Goal: Task Accomplishment & Management: Manage account settings

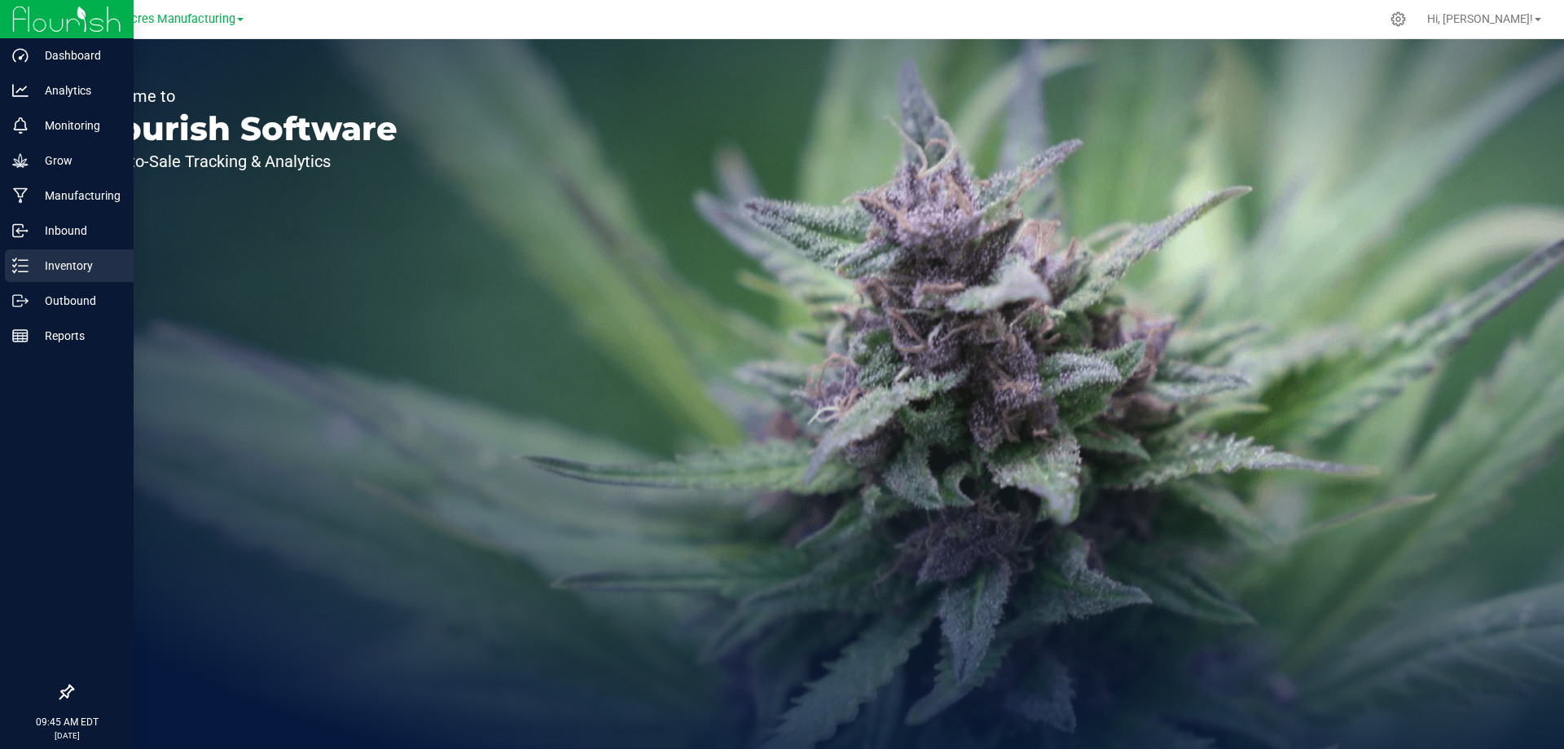
drag, startPoint x: 31, startPoint y: 263, endPoint x: 130, endPoint y: 263, distance: 98.6
click at [31, 262] on p "Inventory" at bounding box center [78, 266] width 98 height 20
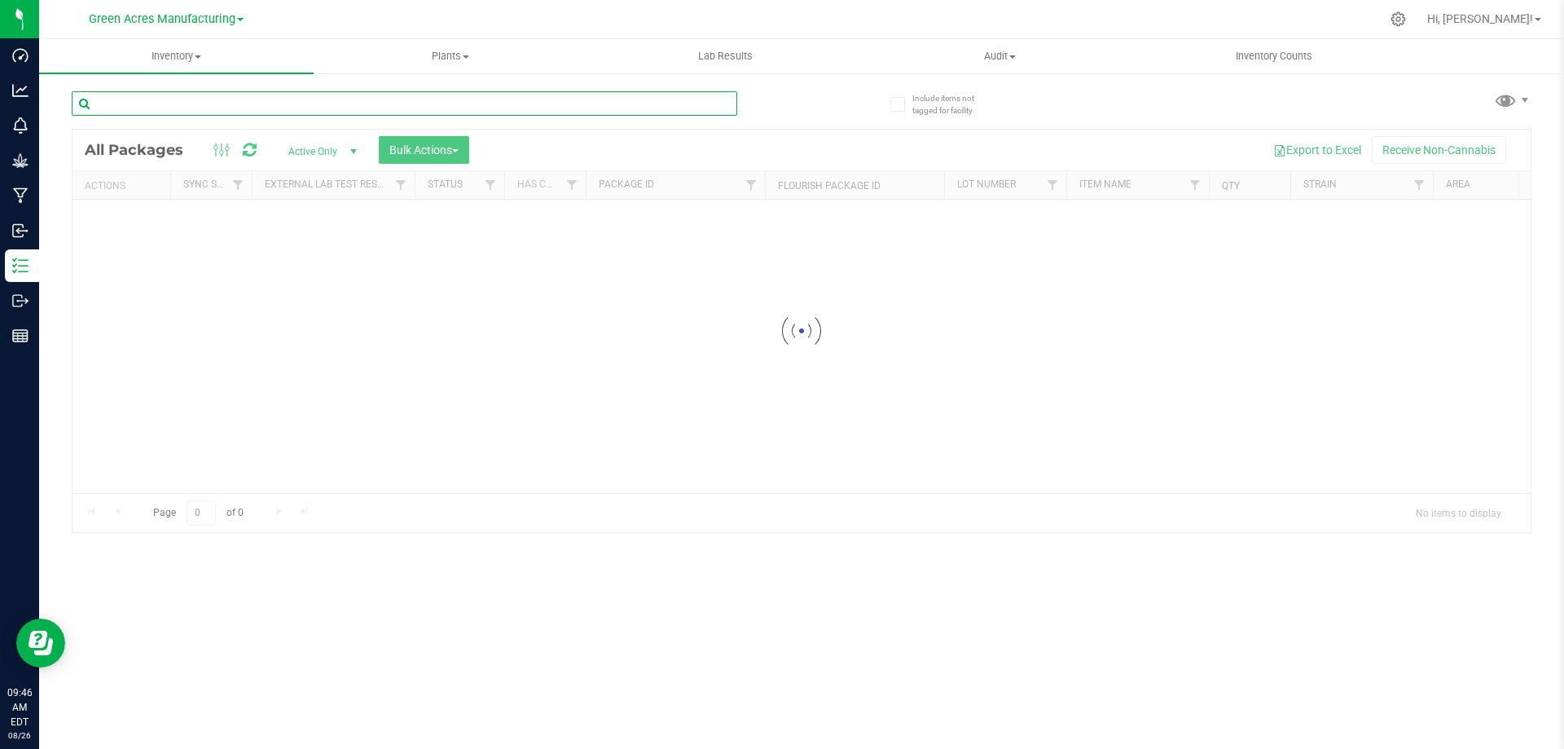
paste input "DR-1-060225-AR1"
type input "DR-1-060225-AR1"
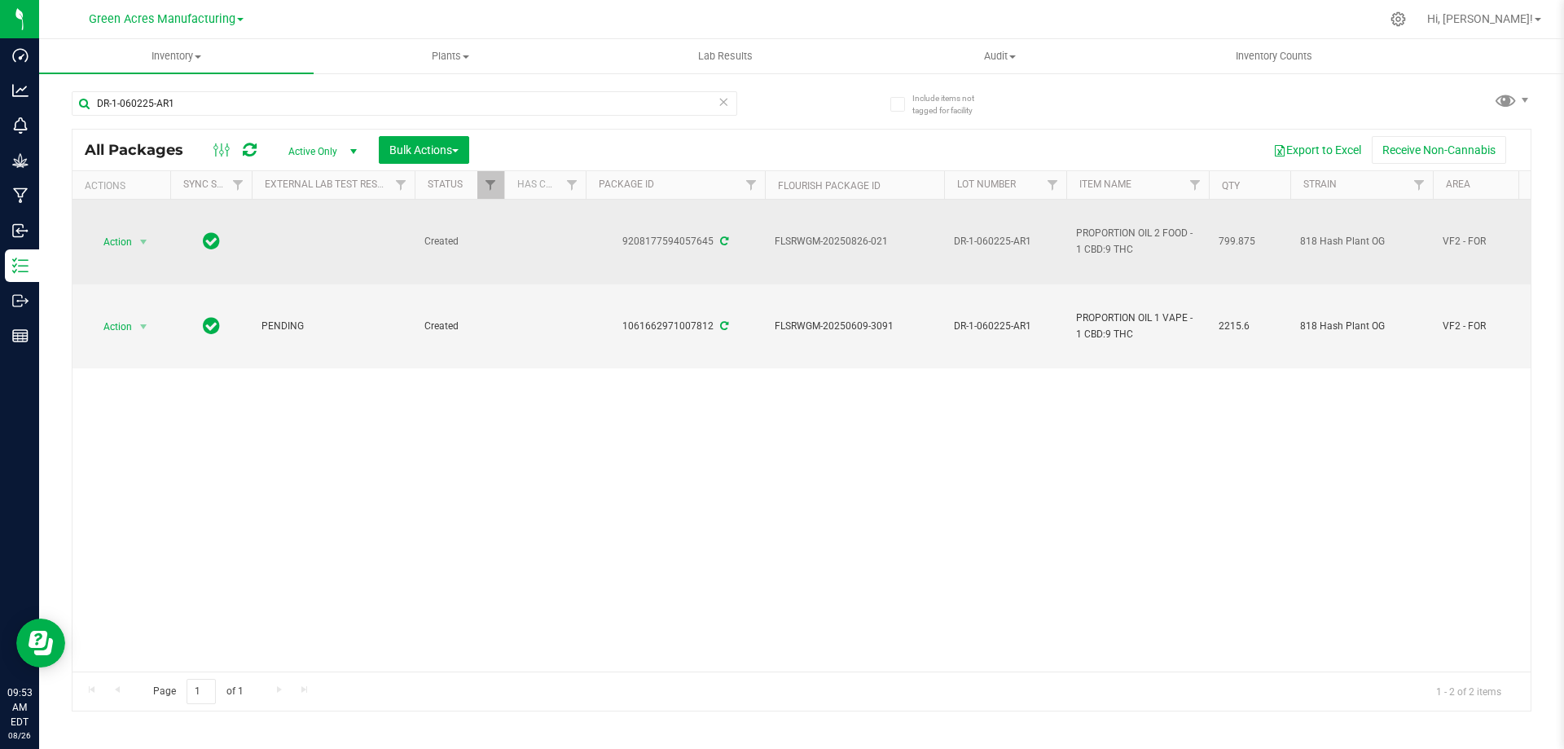
drag, startPoint x: 1230, startPoint y: 240, endPoint x: 1216, endPoint y: 240, distance: 13.8
click at [1216, 240] on td "799.875" at bounding box center [1249, 242] width 81 height 85
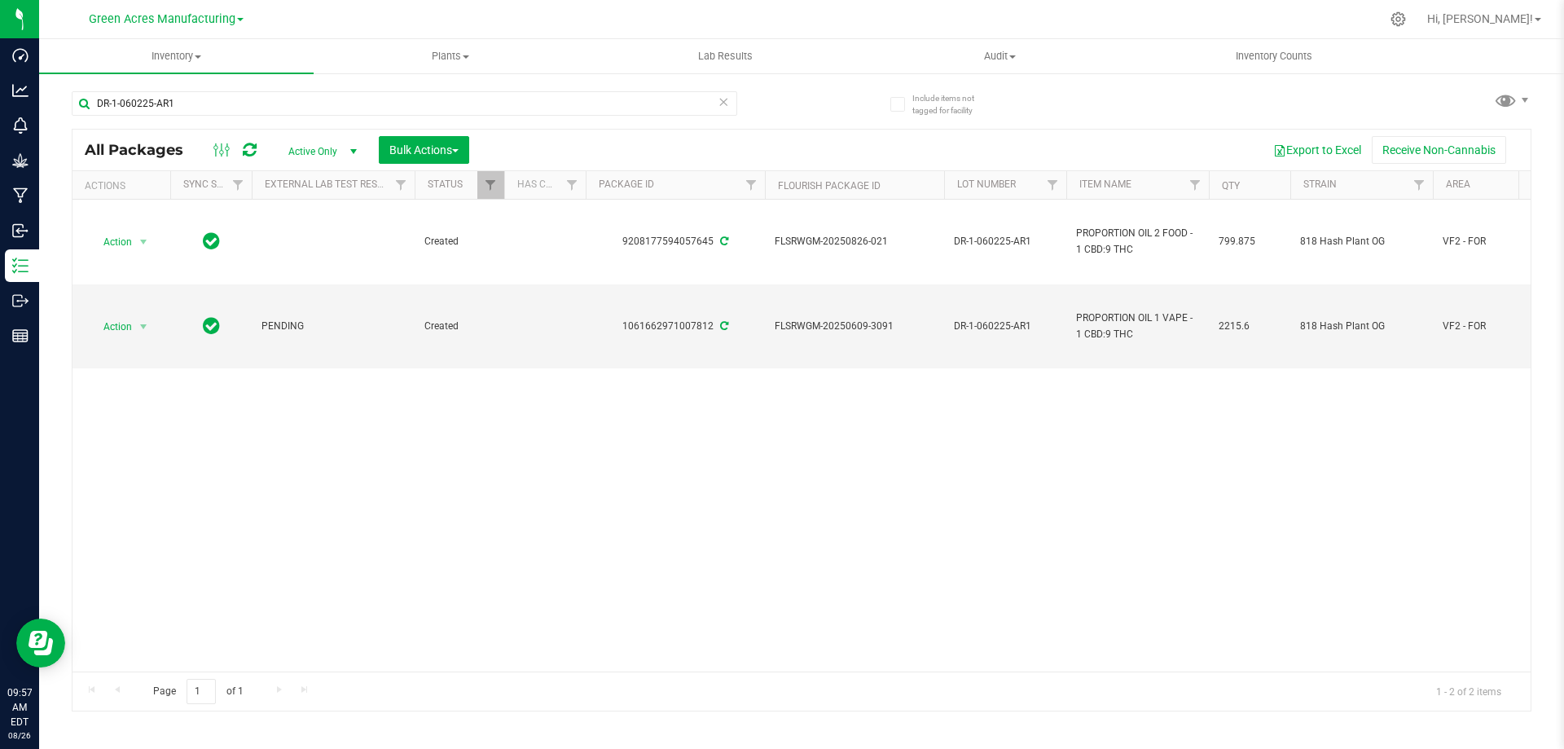
click at [1177, 139] on div "Export to Excel Receive Non-Cannabis" at bounding box center [999, 150] width 1037 height 28
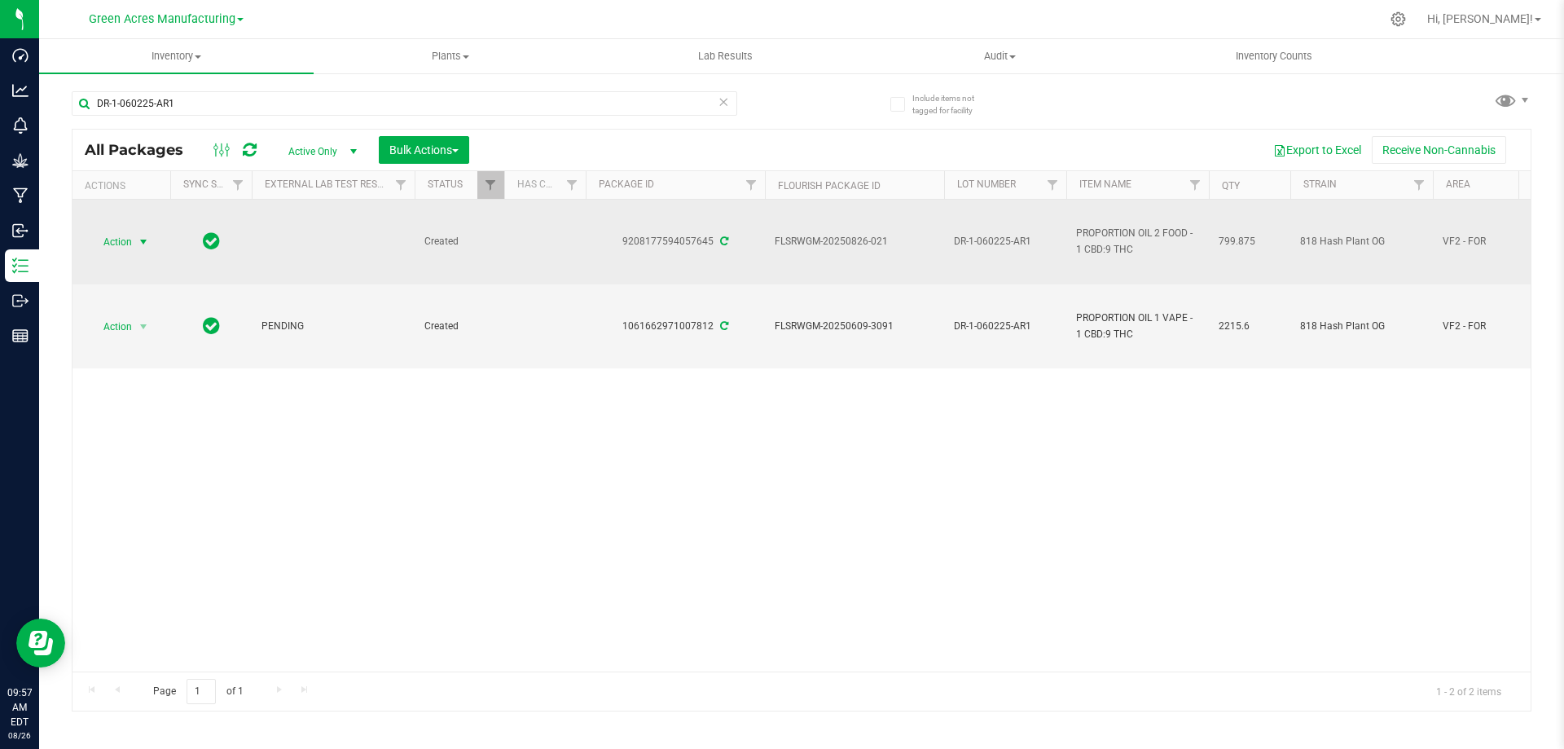
click at [138, 240] on span "select" at bounding box center [143, 241] width 13 height 13
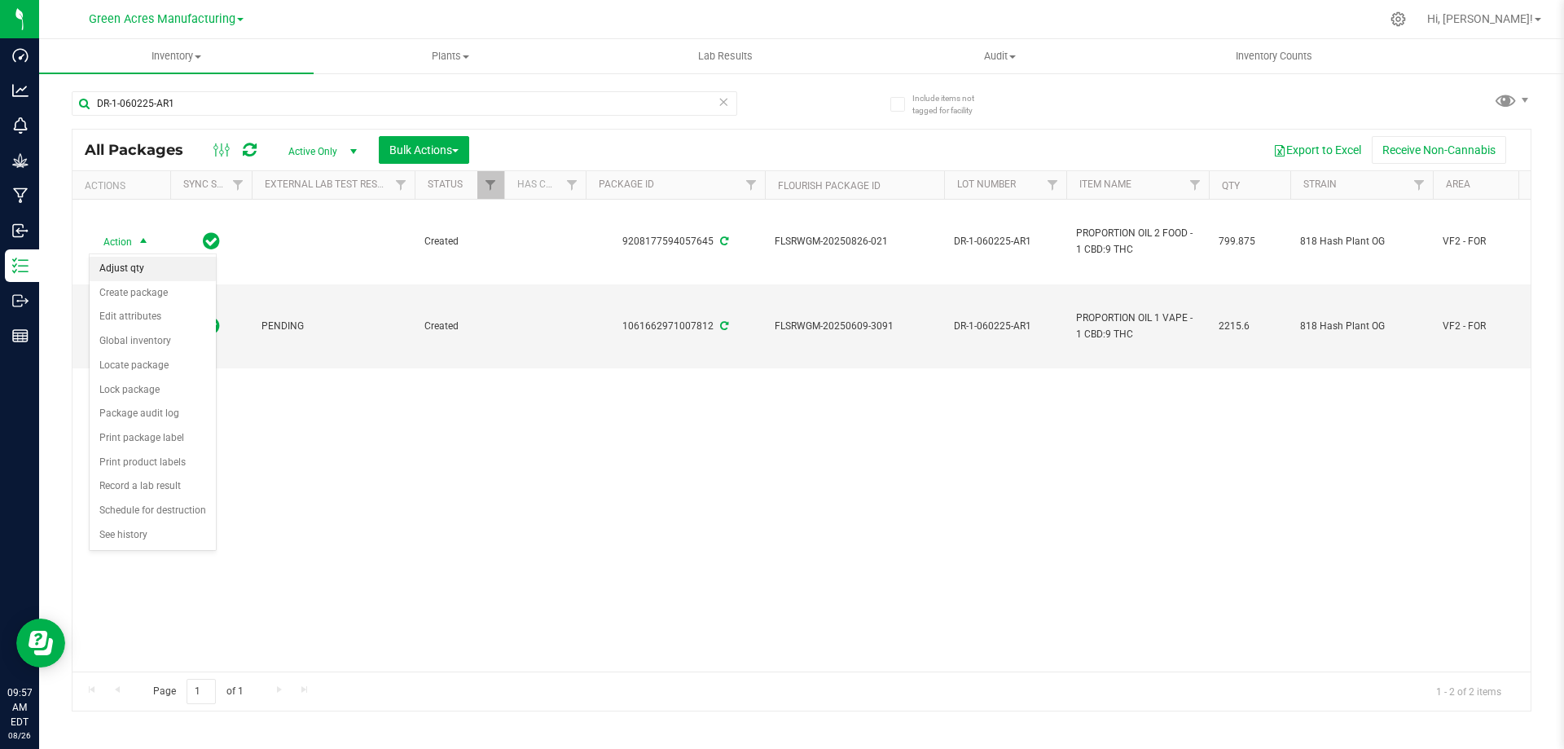
click at [153, 263] on li "Adjust qty" at bounding box center [153, 269] width 126 height 24
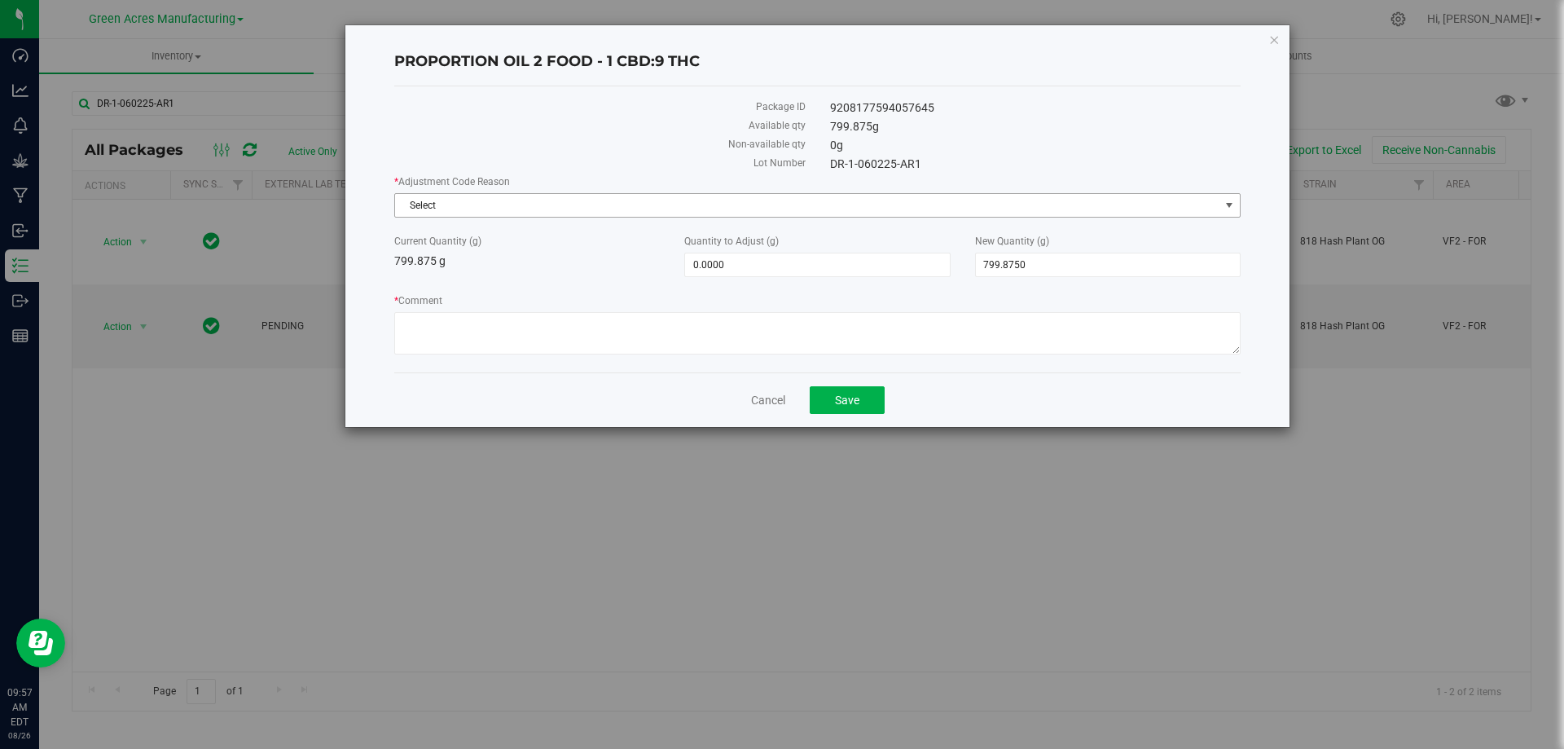
click at [673, 207] on span "Select" at bounding box center [807, 205] width 824 height 23
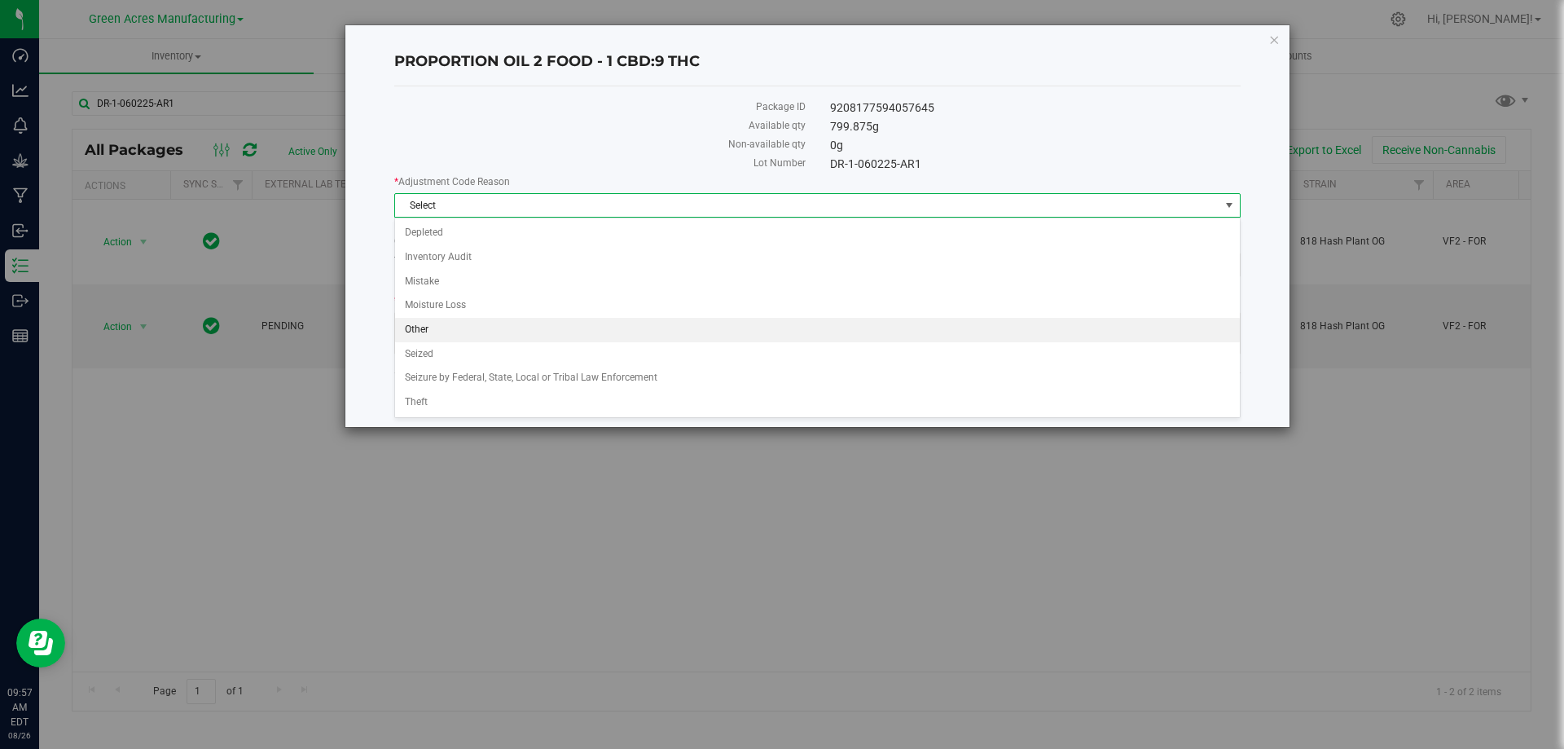
click at [639, 330] on li "Other" at bounding box center [817, 330] width 845 height 24
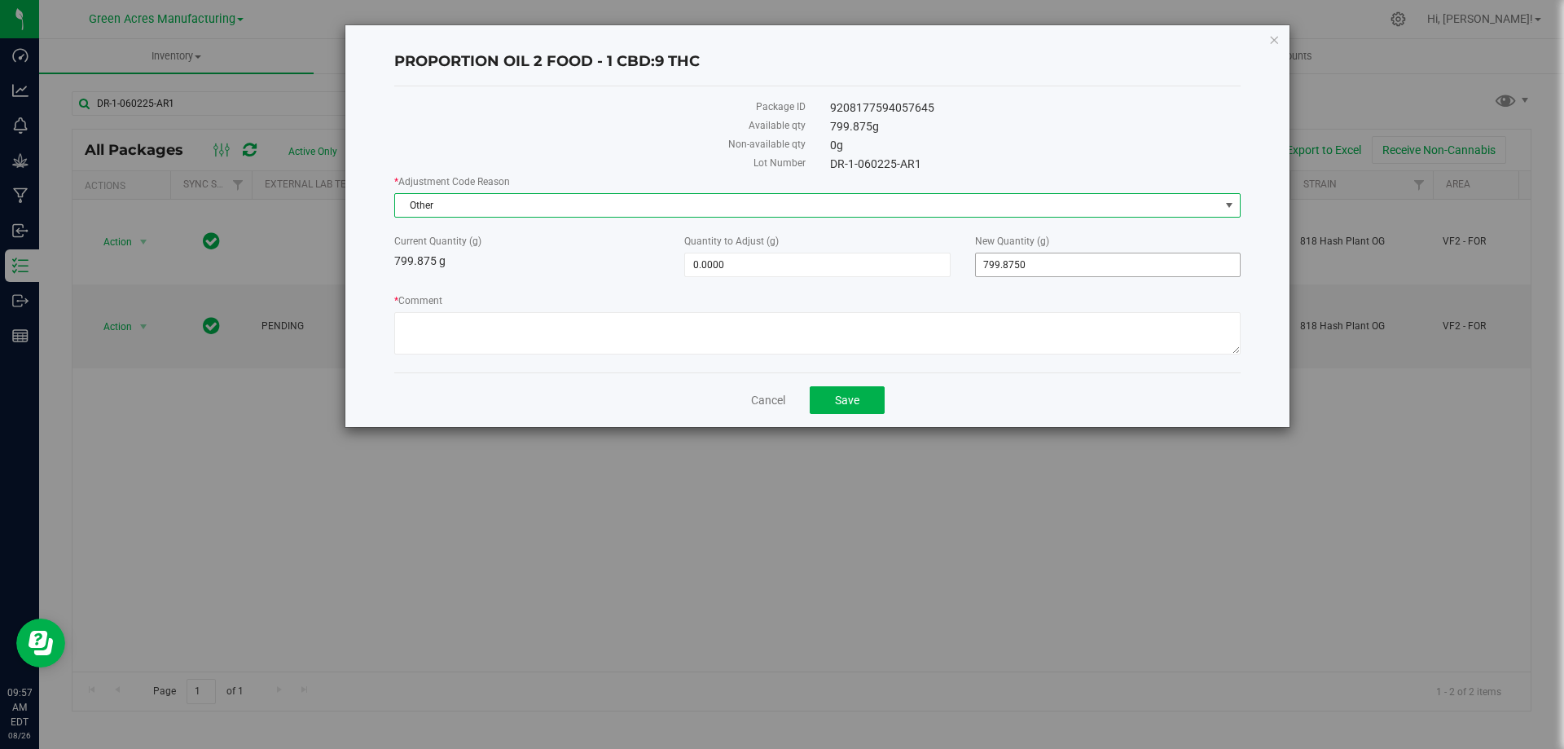
click at [1044, 265] on span "799.8750 799.875" at bounding box center [1108, 265] width 266 height 24
click at [1044, 265] on input "799.875" at bounding box center [1108, 264] width 264 height 23
type input "0"
type input "-799.8750"
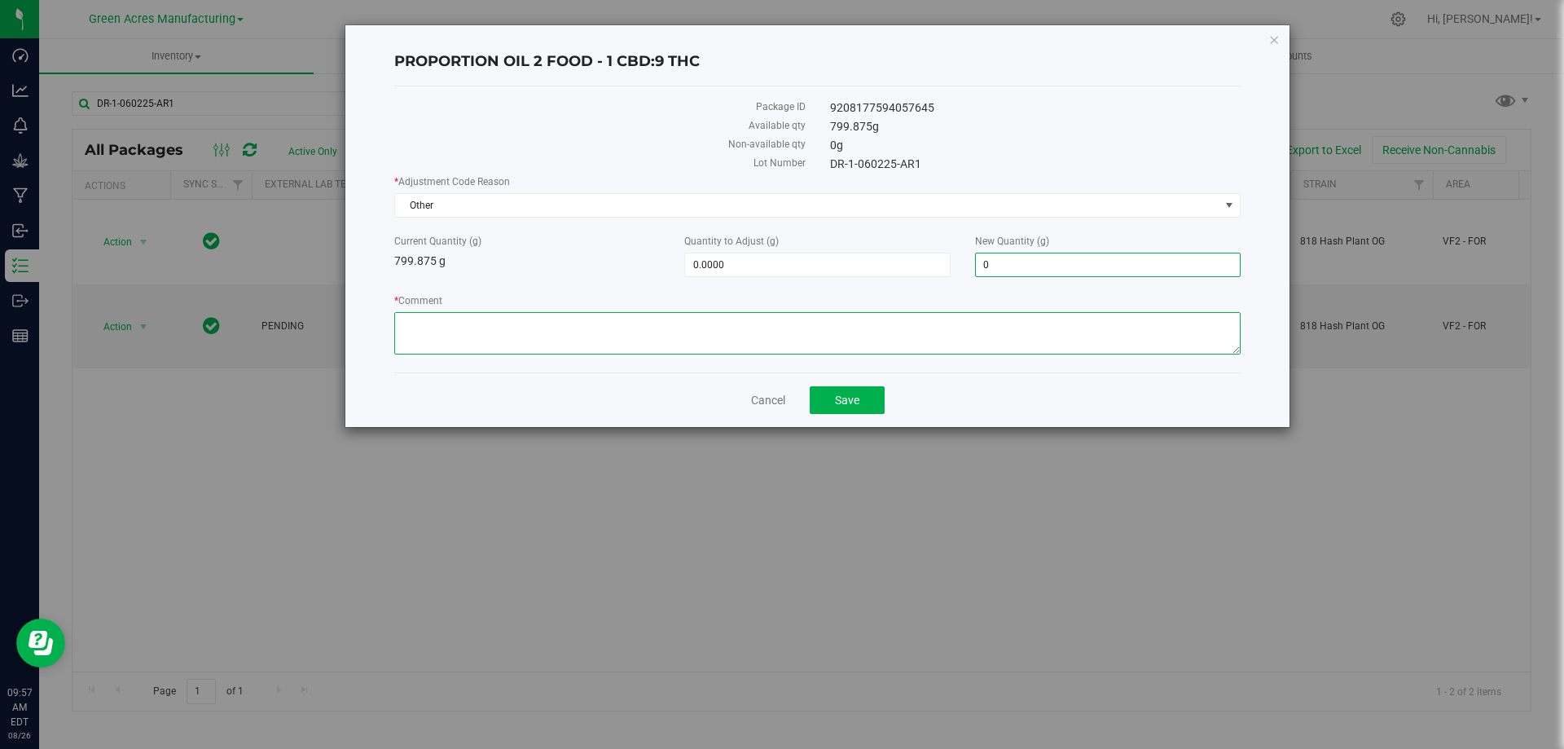
type input "0.0000"
click at [806, 335] on textarea "* Comment" at bounding box center [817, 333] width 846 height 42
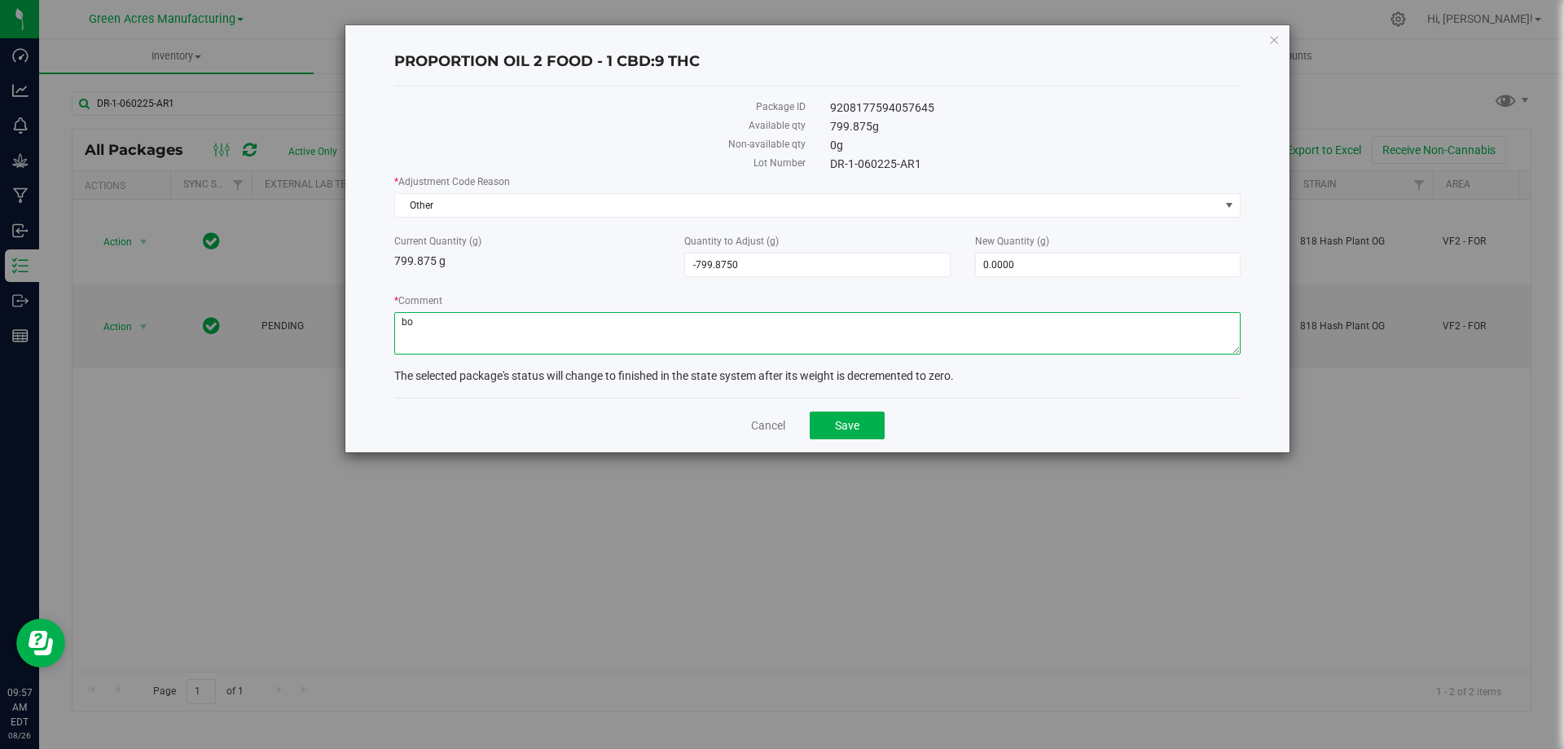
type textarea "b"
paste textarea "AUG25DRM01-SG-1-2"
click at [614, 323] on textarea "* Comment" at bounding box center [817, 333] width 846 height 42
type textarea "BOM issue when creating AUG25DRM01-SG-1-2. -KDP"
click at [846, 426] on span "Save" at bounding box center [847, 425] width 24 height 13
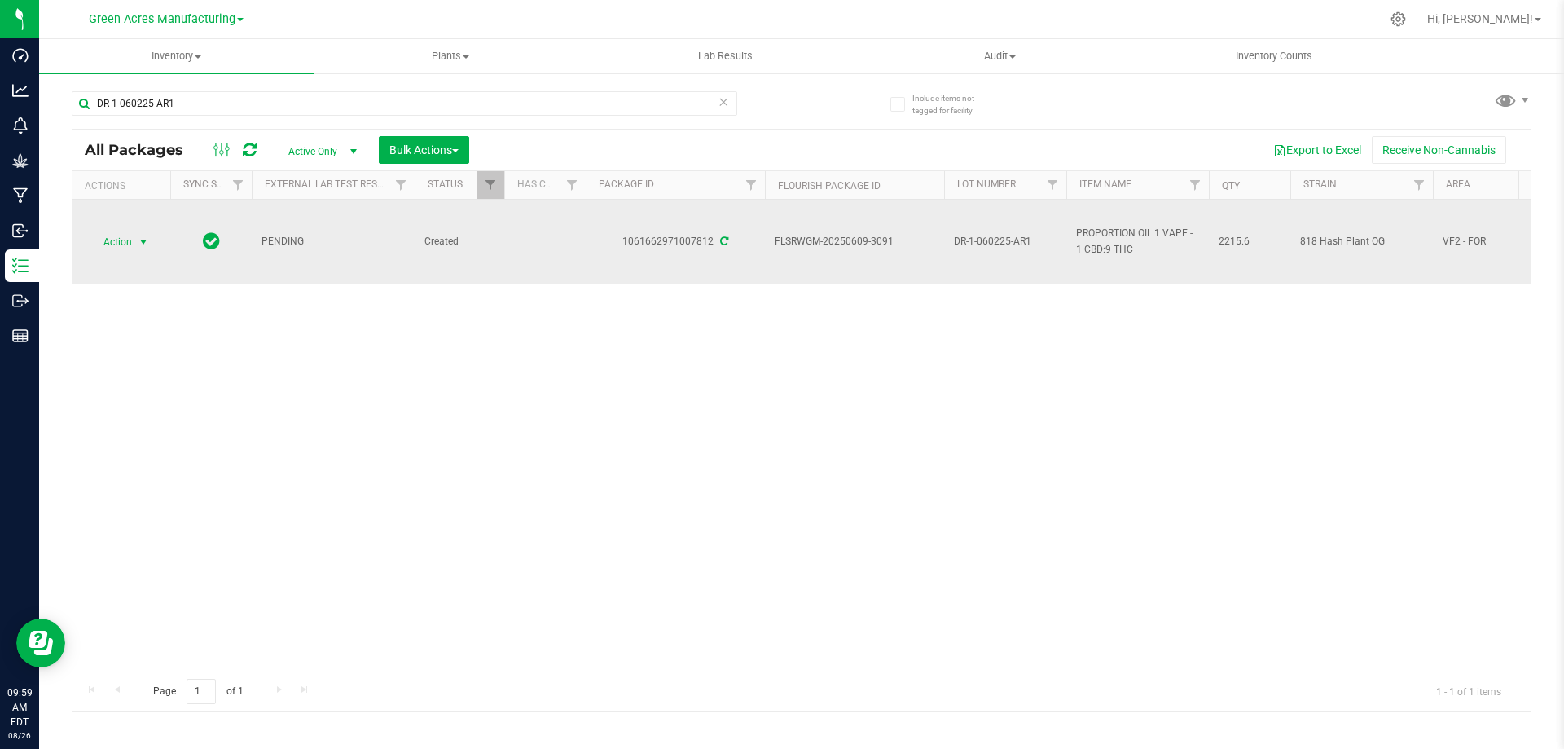
click at [135, 247] on span "select" at bounding box center [144, 242] width 20 height 23
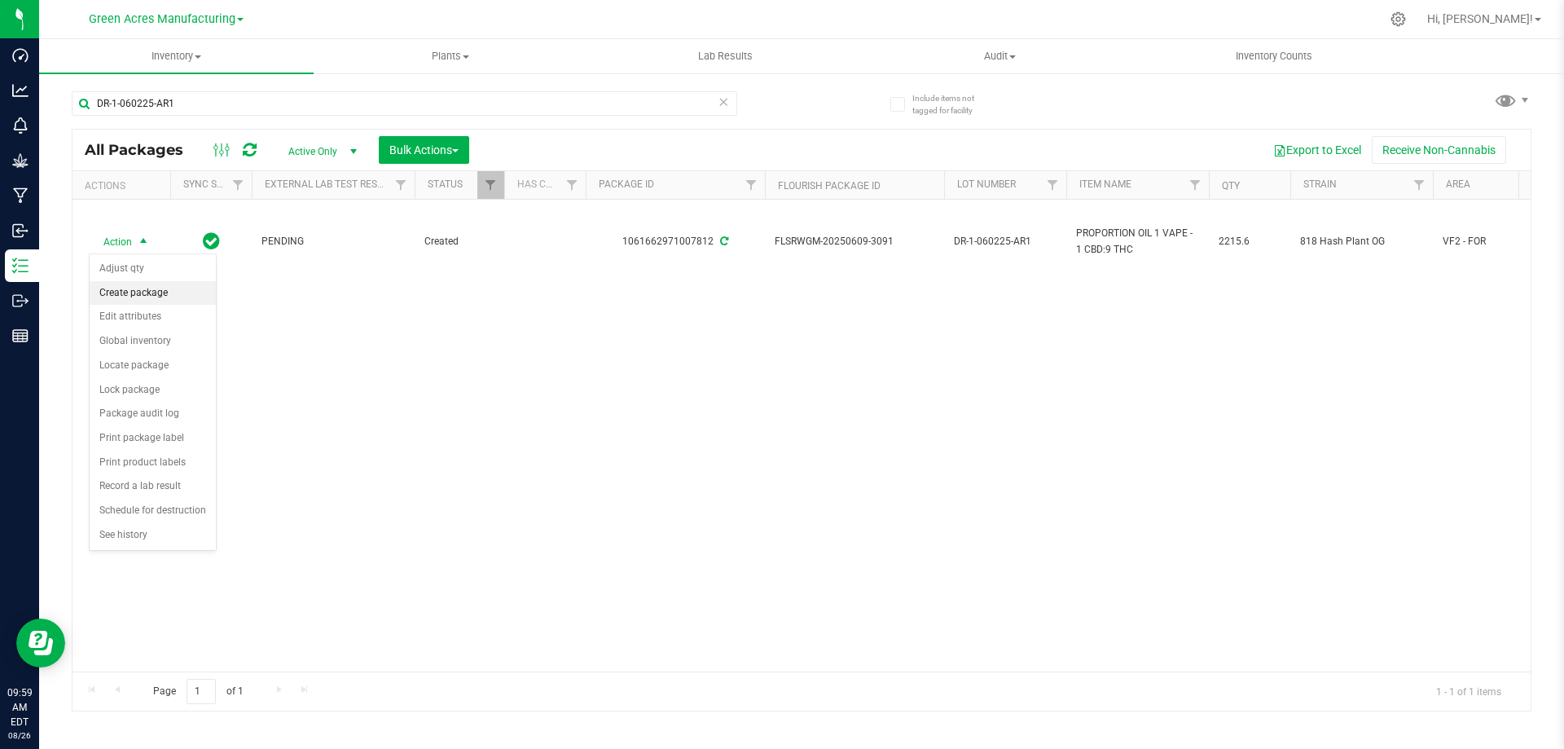
click at [147, 287] on li "Create package" at bounding box center [153, 293] width 126 height 24
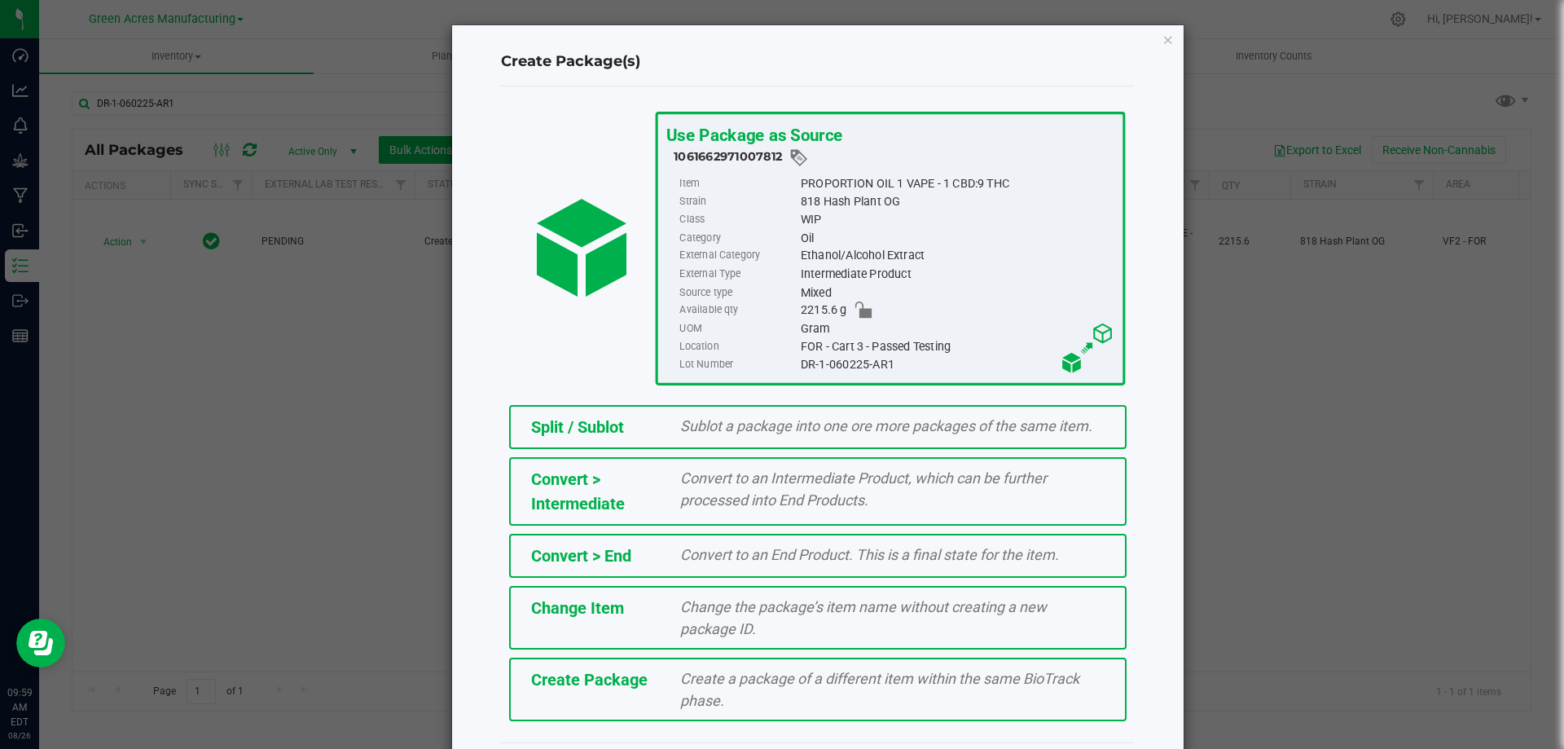
click at [801, 688] on div "Create a package of a different item within the same BioTrack phase." at bounding box center [892, 689] width 449 height 44
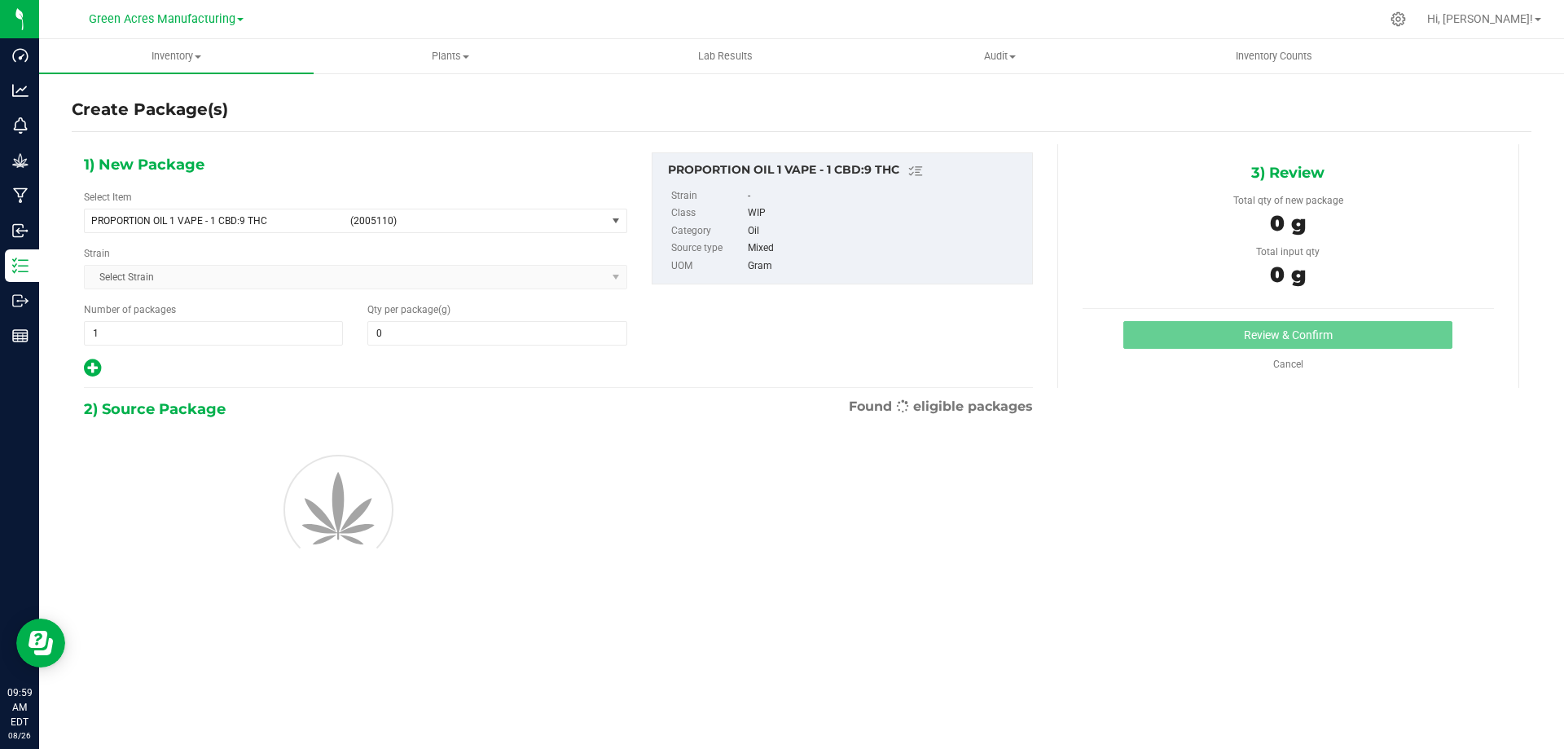
type input "0.0000"
click at [285, 223] on span "PROPORTION OIL 1 VAPE - 1 CBD:9 THC" at bounding box center [215, 220] width 249 height 11
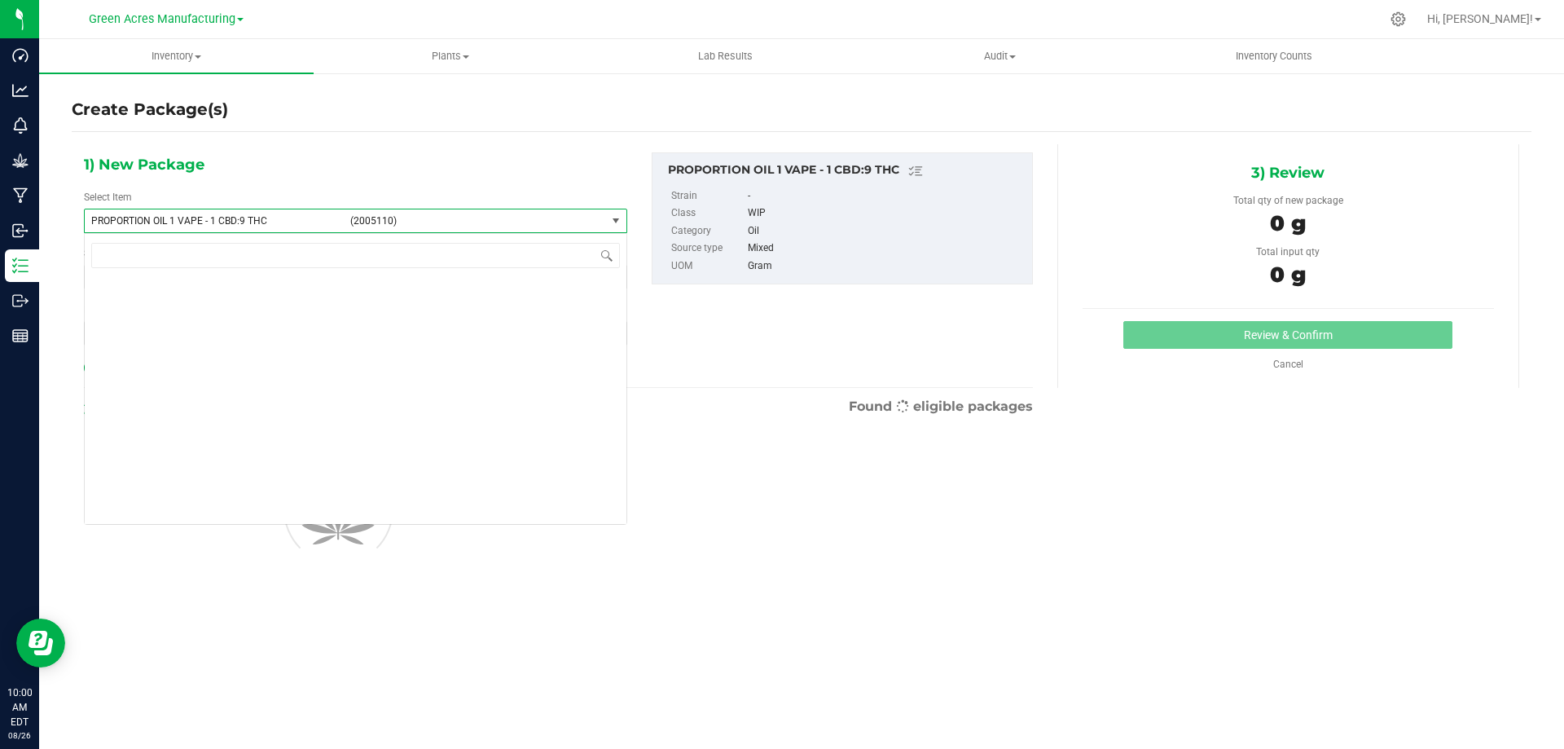
scroll to position [170001, 0]
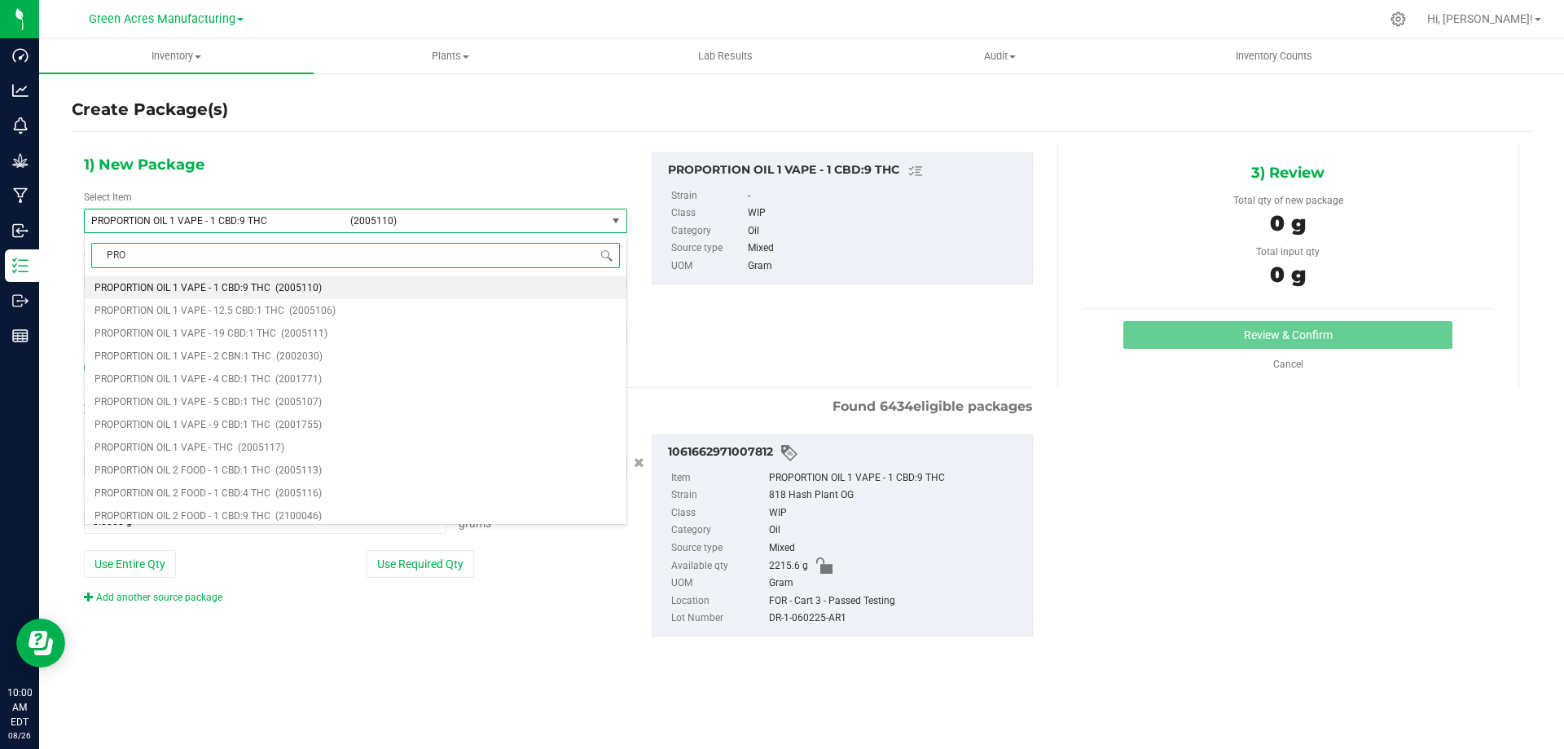
type input "PROP"
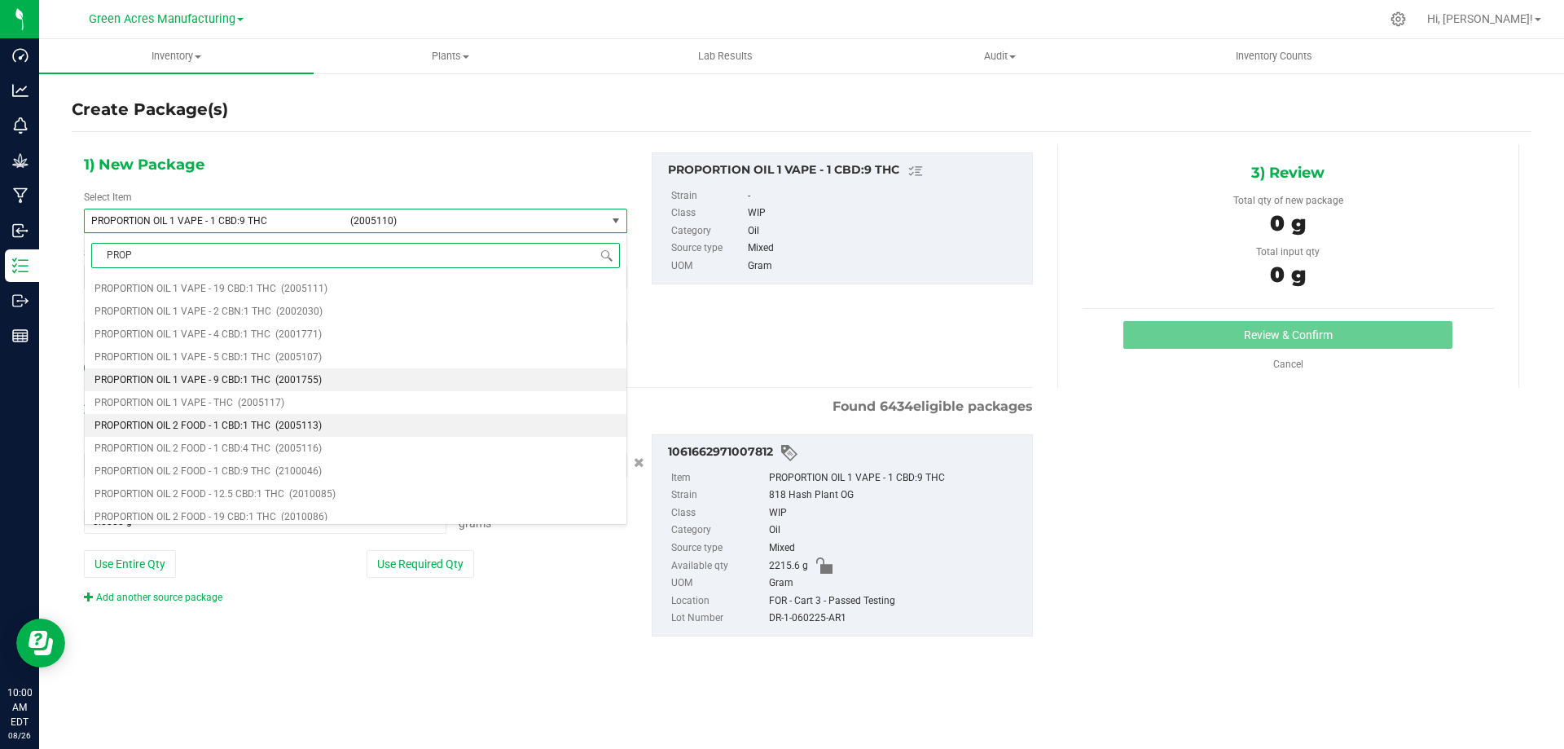
scroll to position [218, 0]
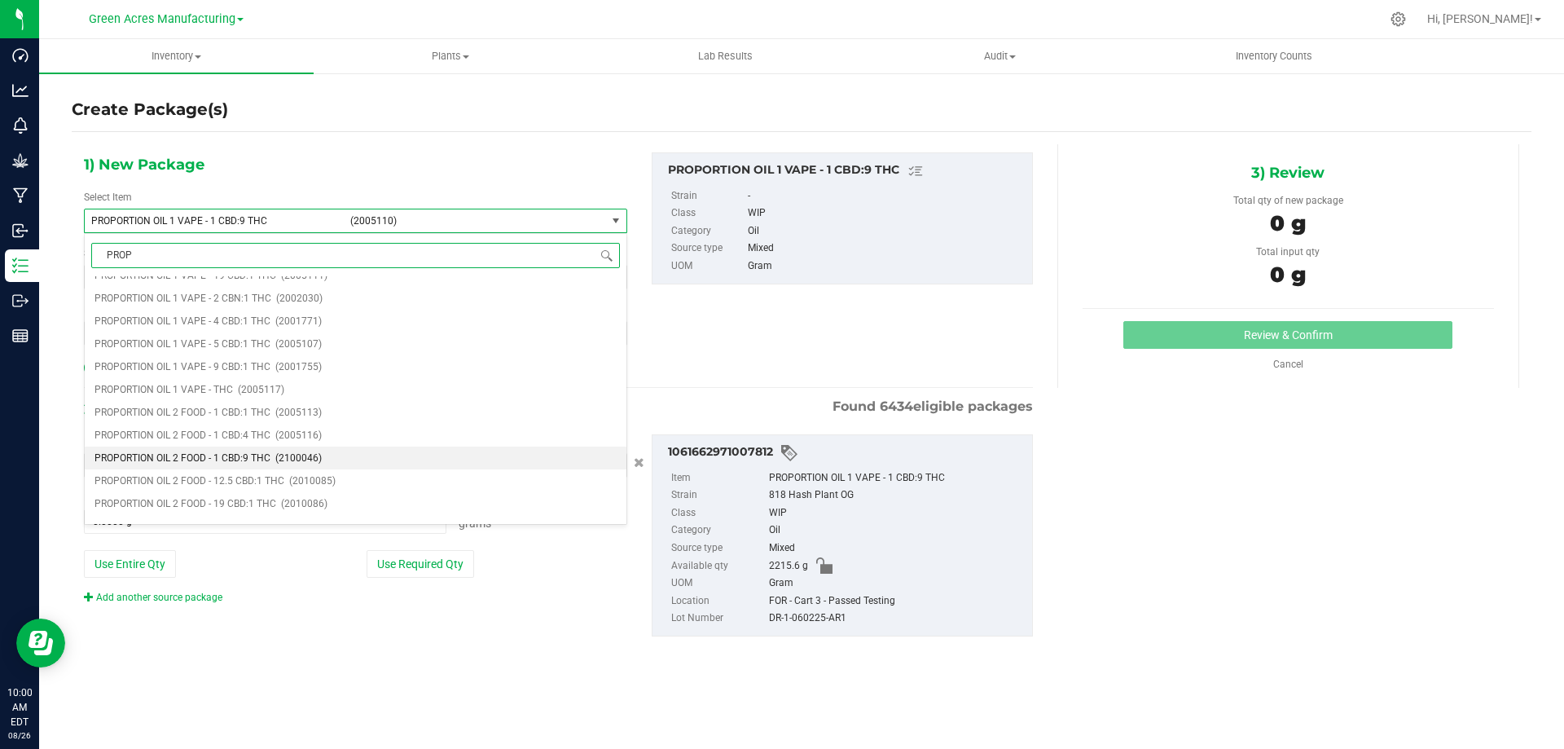
click at [313, 453] on span "(2100046)" at bounding box center [298, 457] width 46 height 11
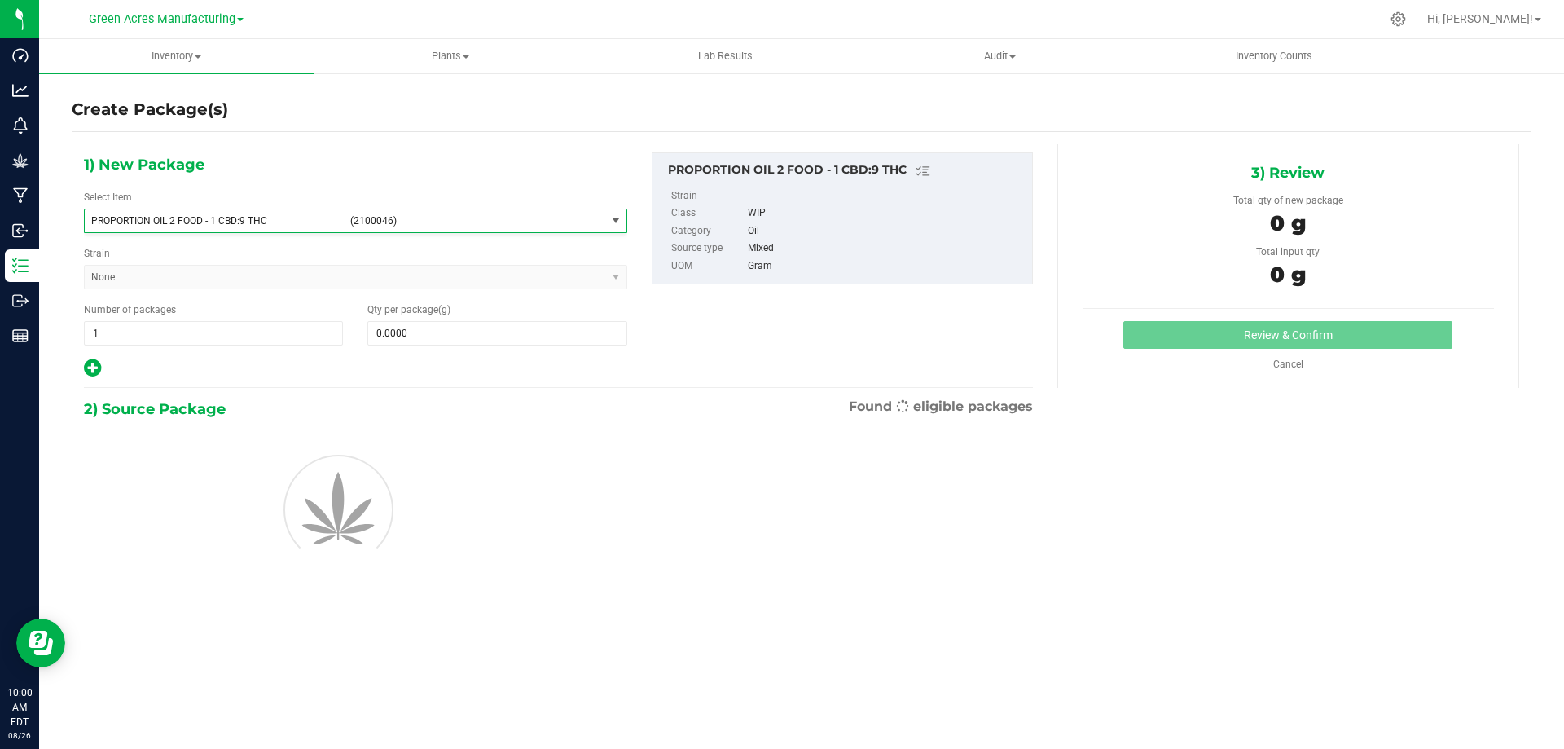
type input "0.0000"
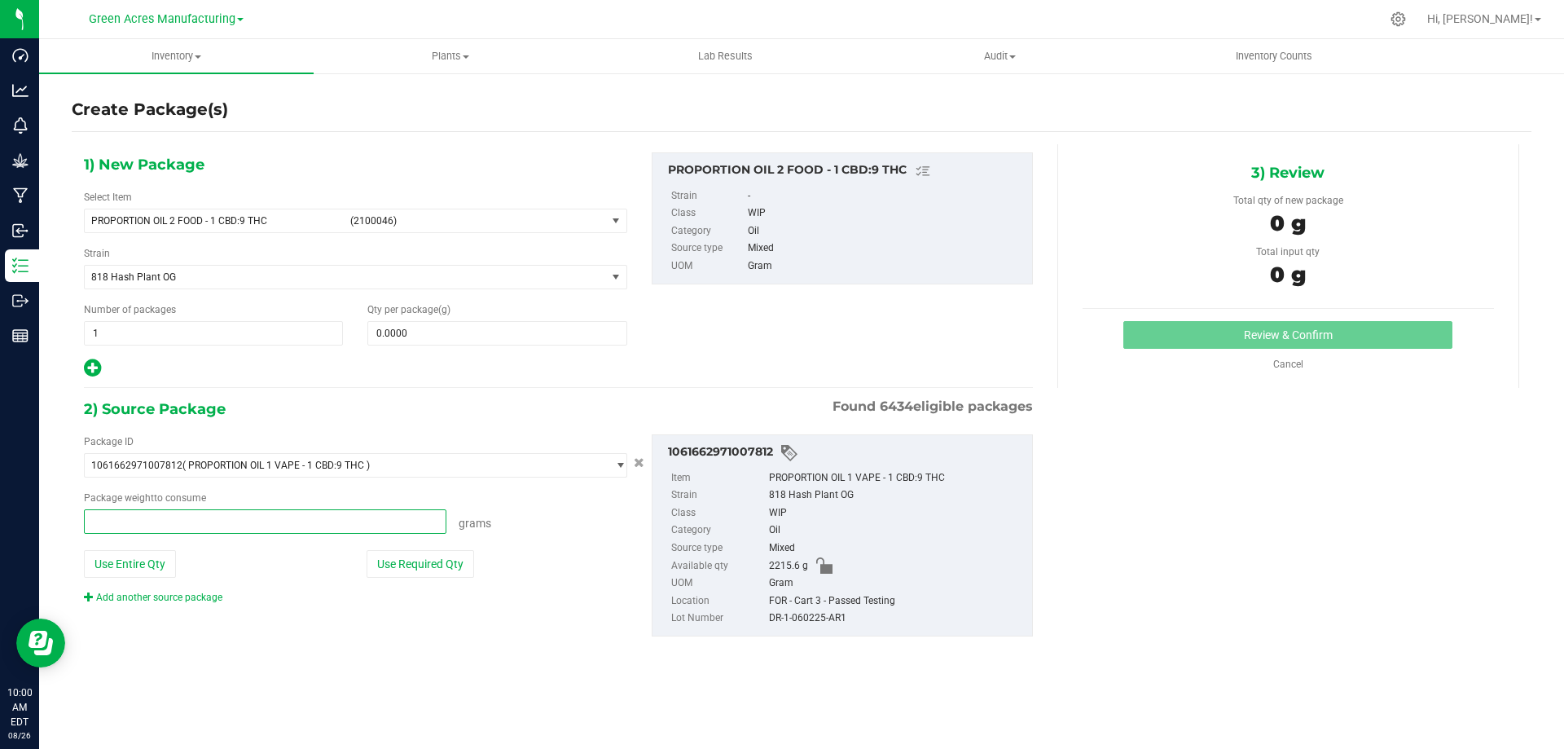
click at [156, 525] on span at bounding box center [265, 521] width 363 height 24
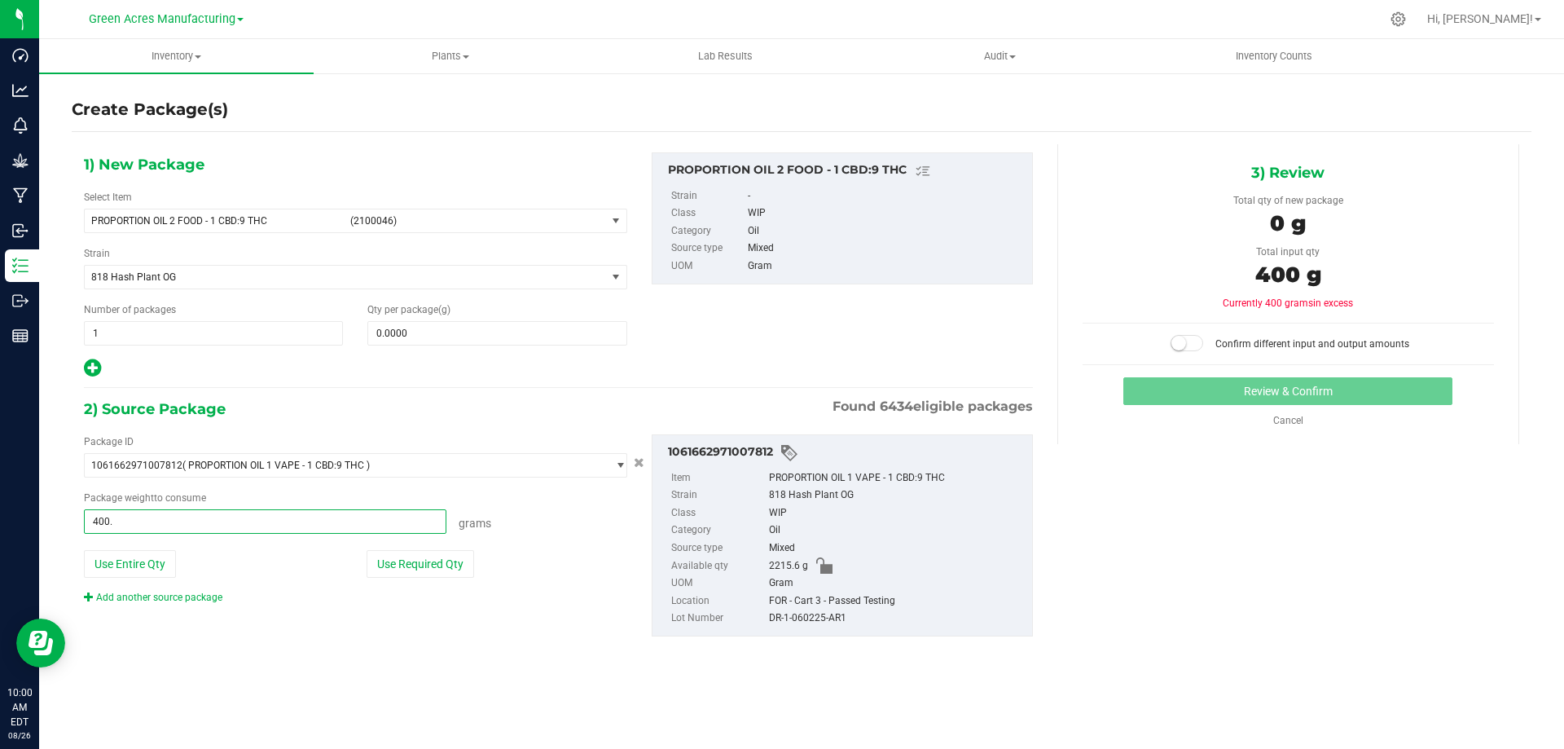
type input "400.1"
type input "400.1000 g"
click at [428, 335] on span at bounding box center [496, 333] width 259 height 24
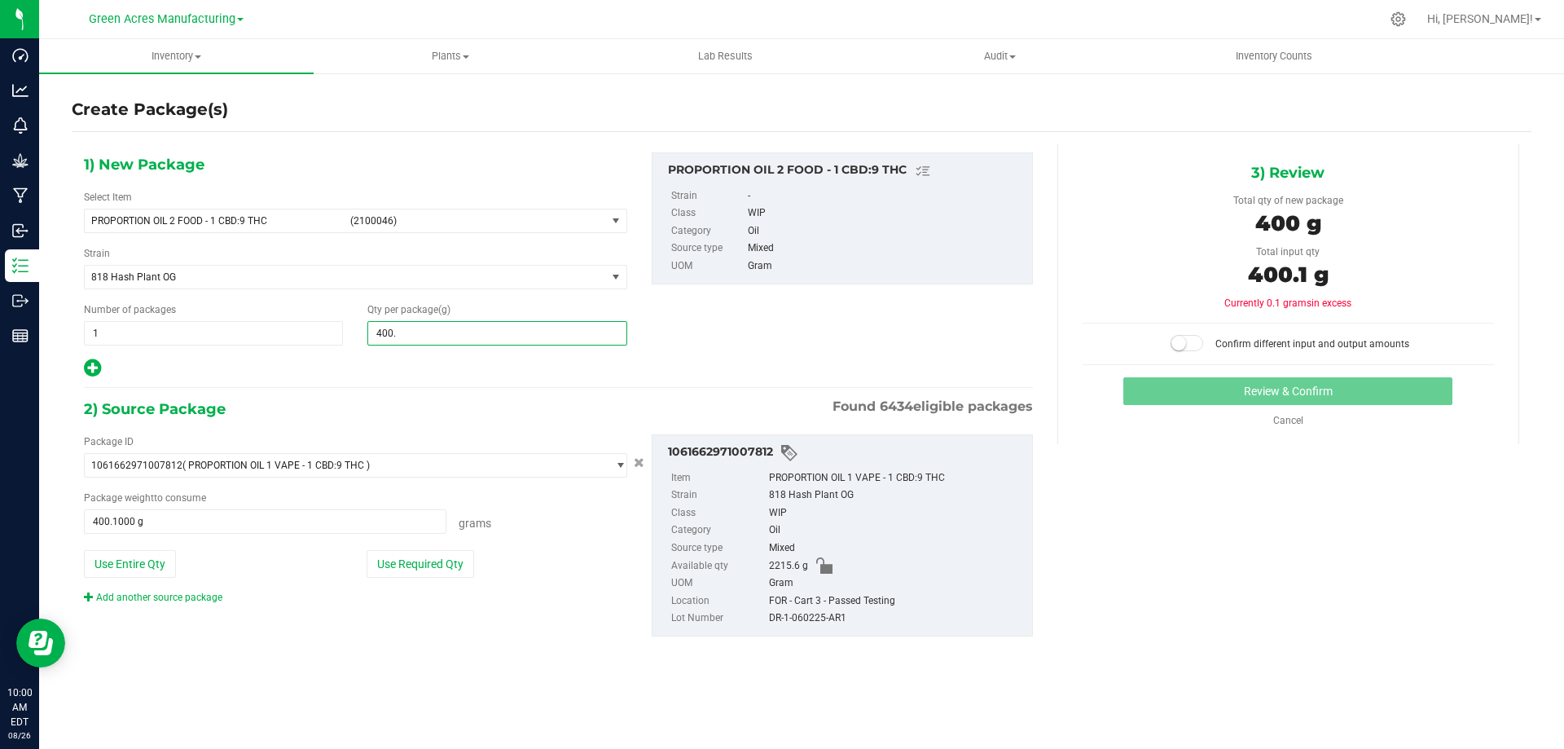
type input "400.1"
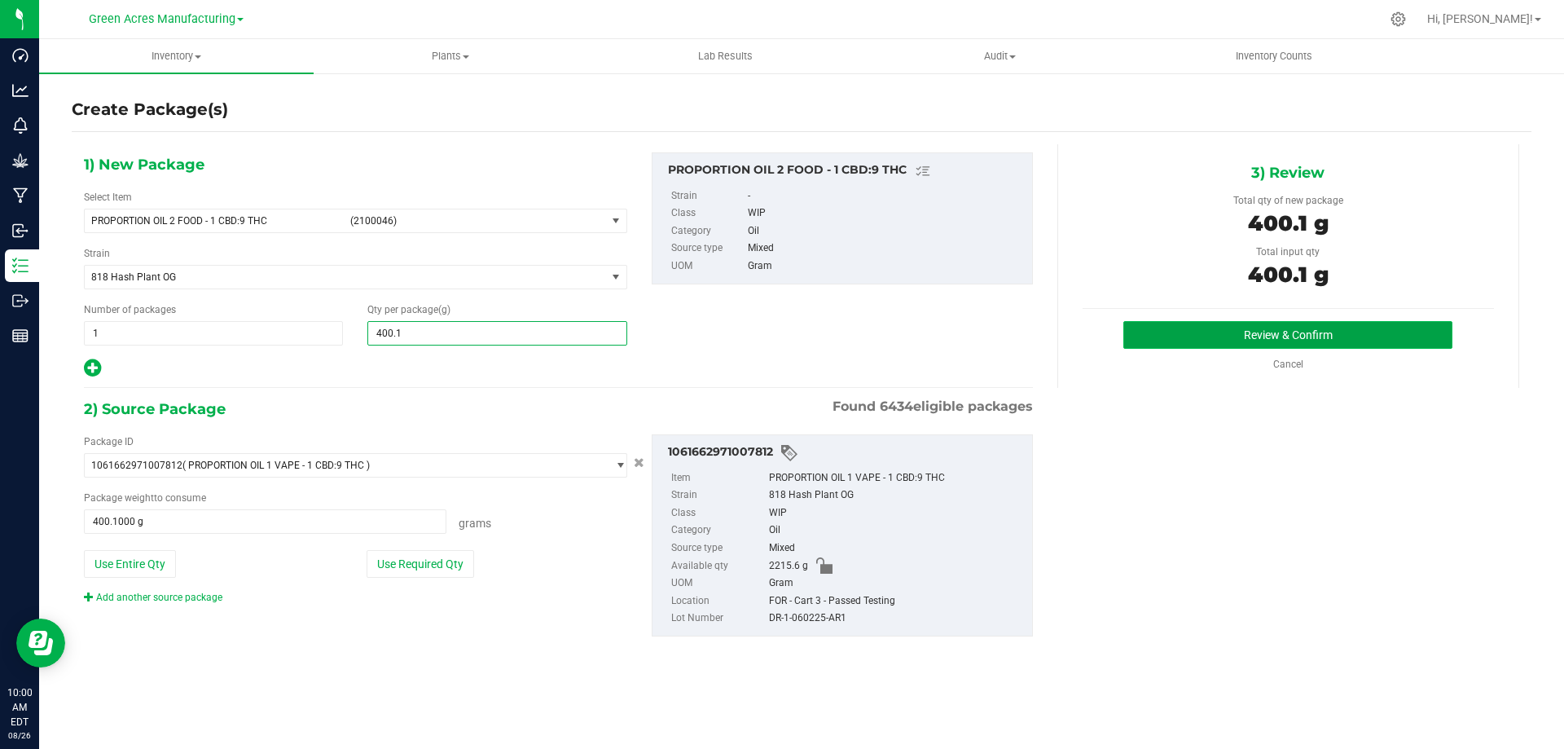
type input "400.1000"
click at [1307, 326] on button "Review & Confirm" at bounding box center [1287, 335] width 329 height 28
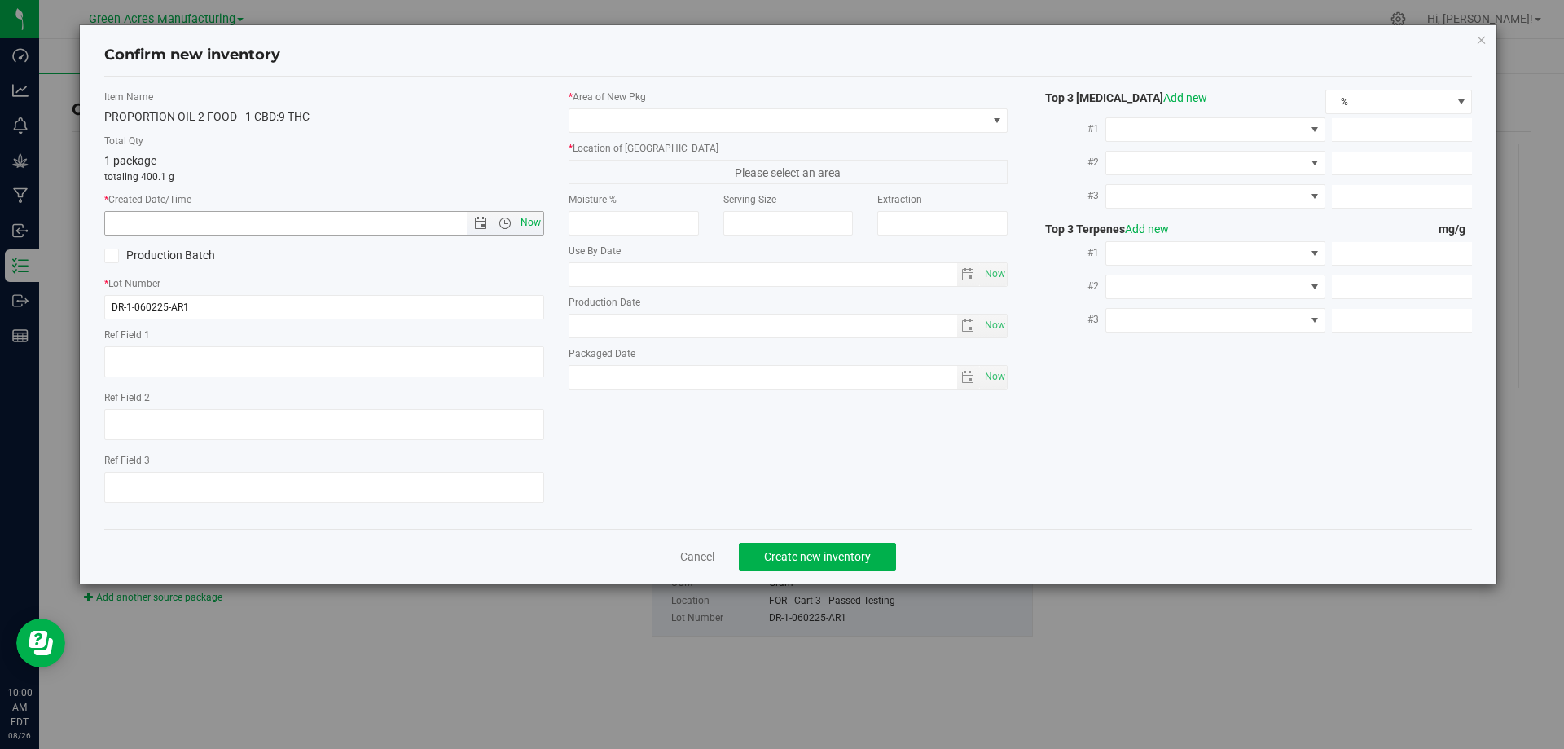
click at [542, 226] on span "Now" at bounding box center [530, 223] width 28 height 24
type input "8/26/2025 10:00 AM"
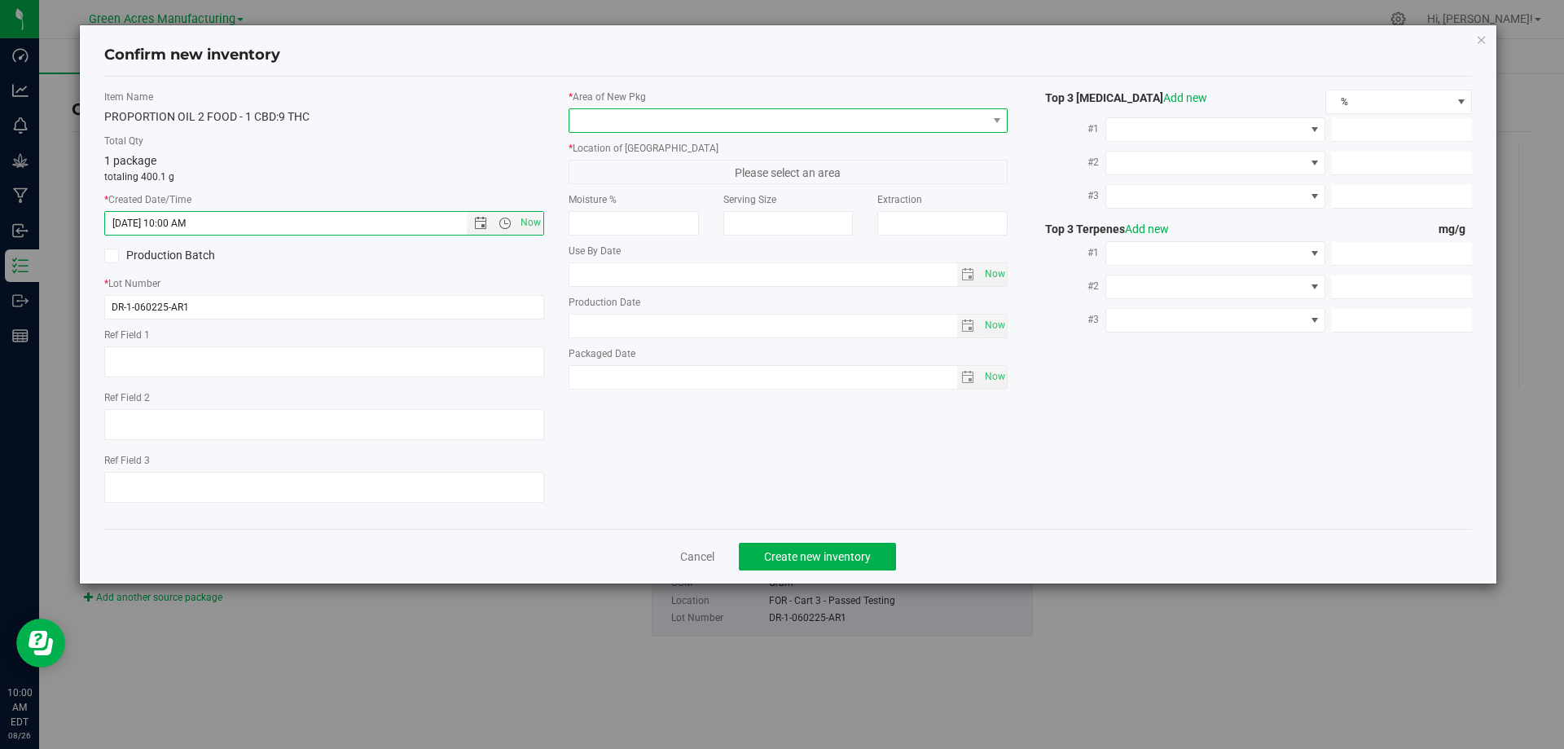
click at [678, 117] on span at bounding box center [778, 120] width 418 height 23
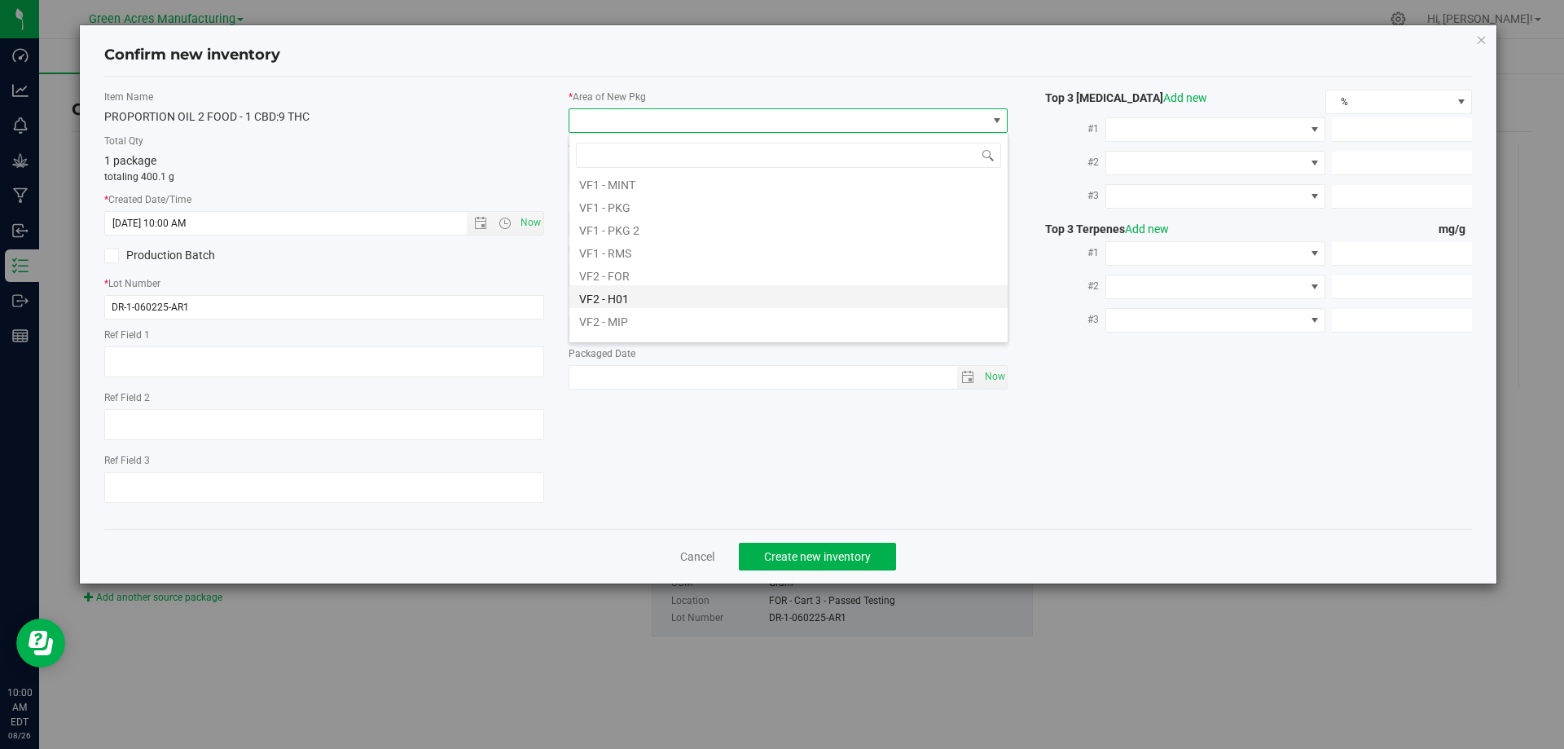
scroll to position [760, 0]
click at [692, 249] on li "VF2 - FOR" at bounding box center [788, 248] width 438 height 23
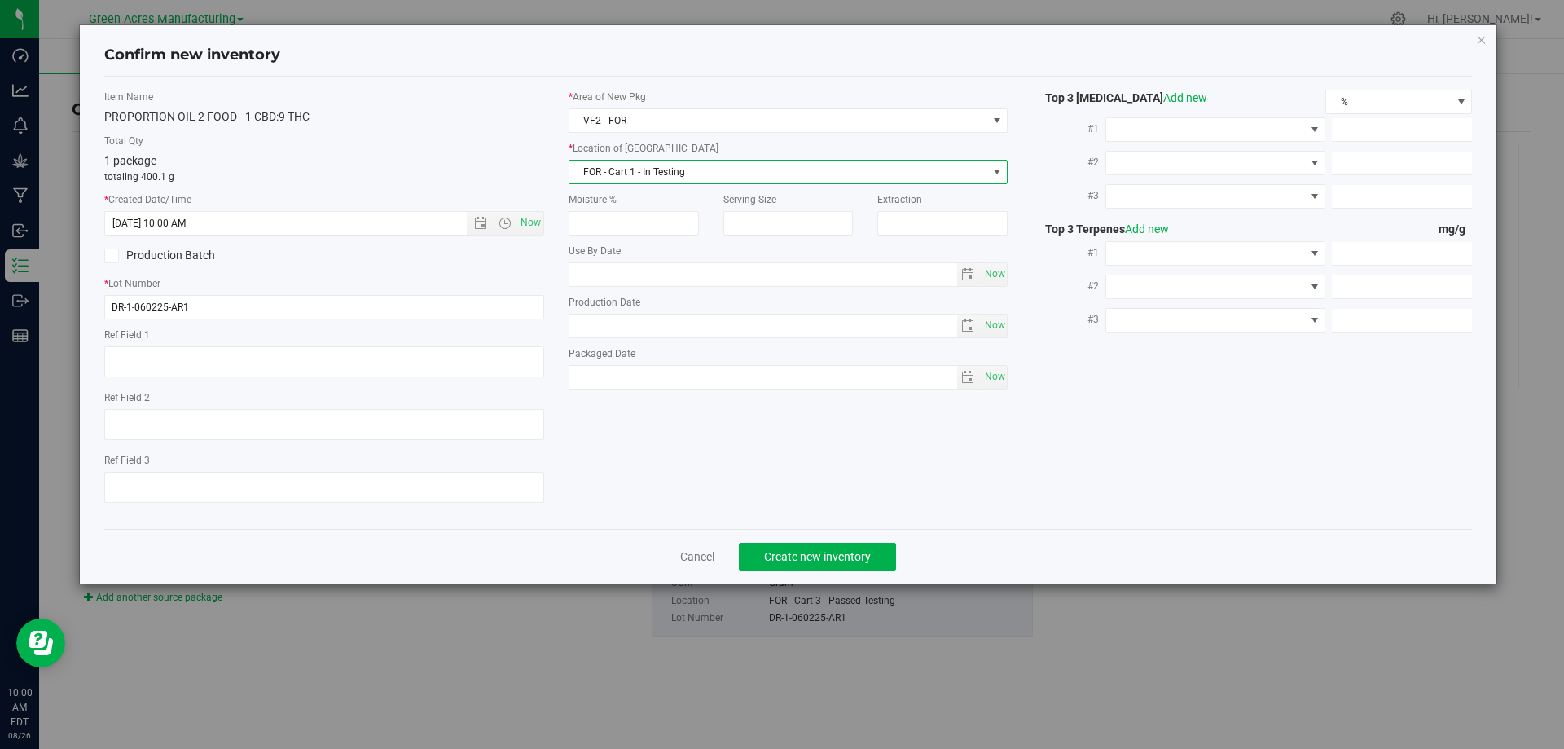
click at [699, 174] on span "FOR - Cart 1 - In Testing" at bounding box center [778, 171] width 418 height 23
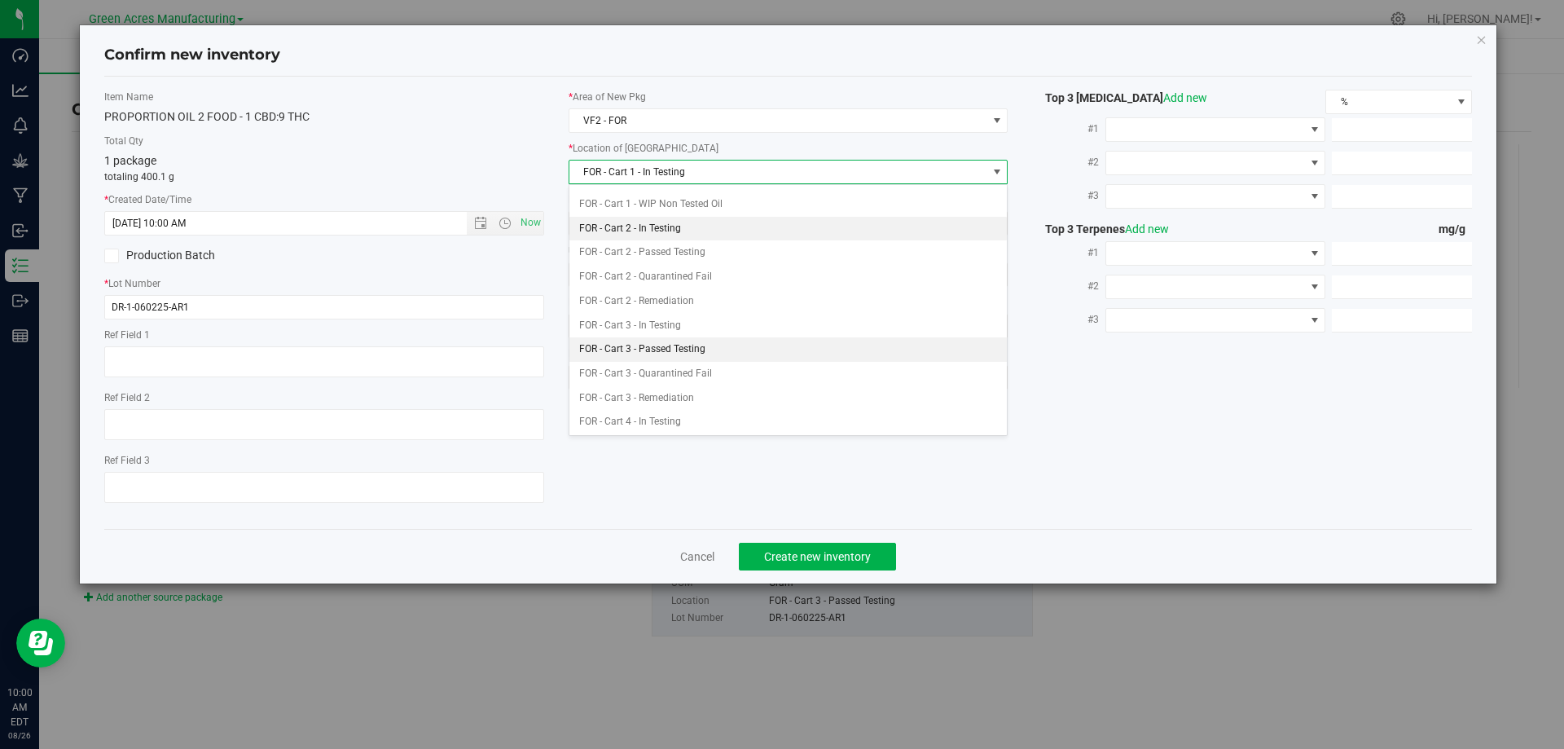
scroll to position [108, 0]
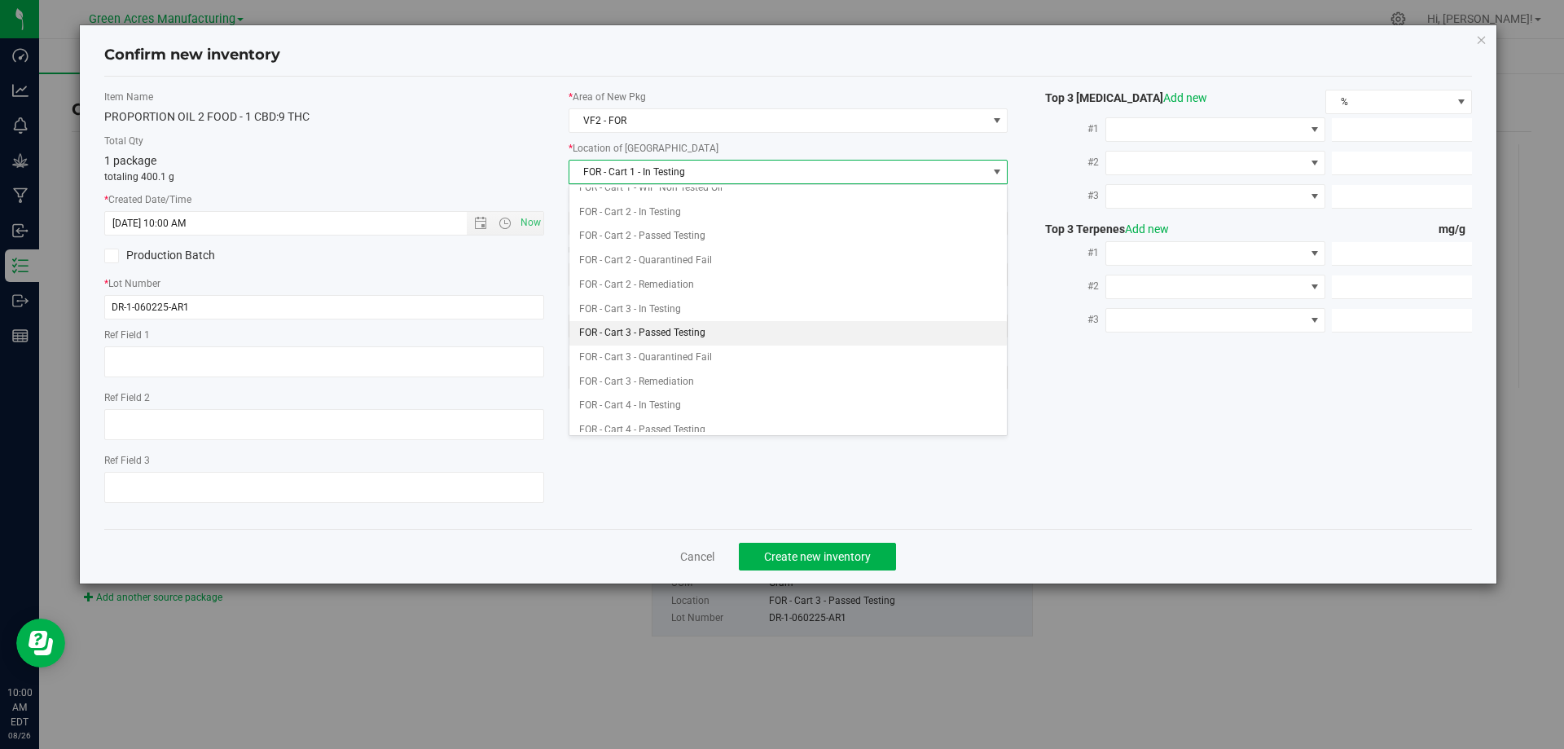
click at [698, 332] on li "FOR - Cart 3 - Passed Testing" at bounding box center [788, 333] width 438 height 24
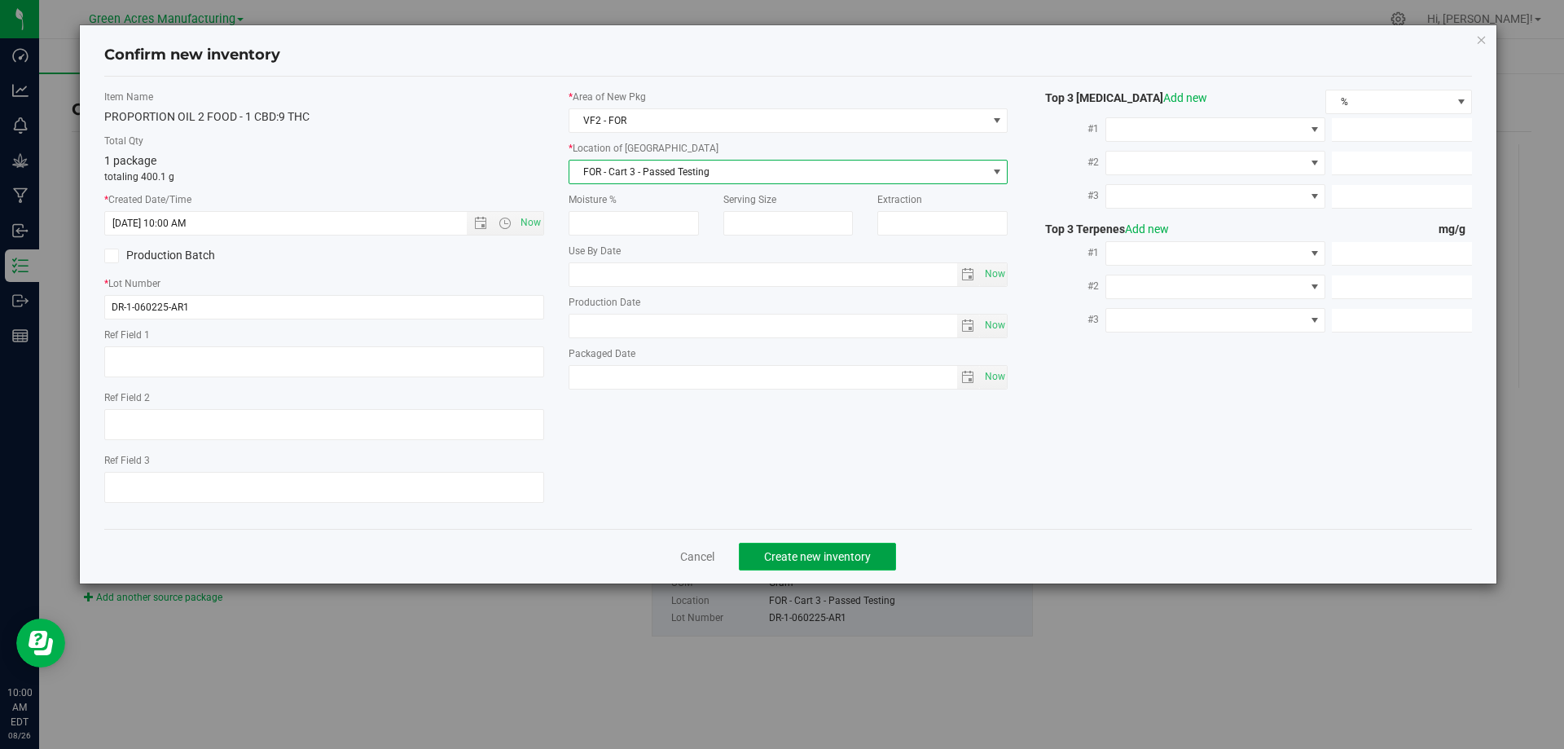
click at [794, 556] on span "Create new inventory" at bounding box center [817, 556] width 107 height 13
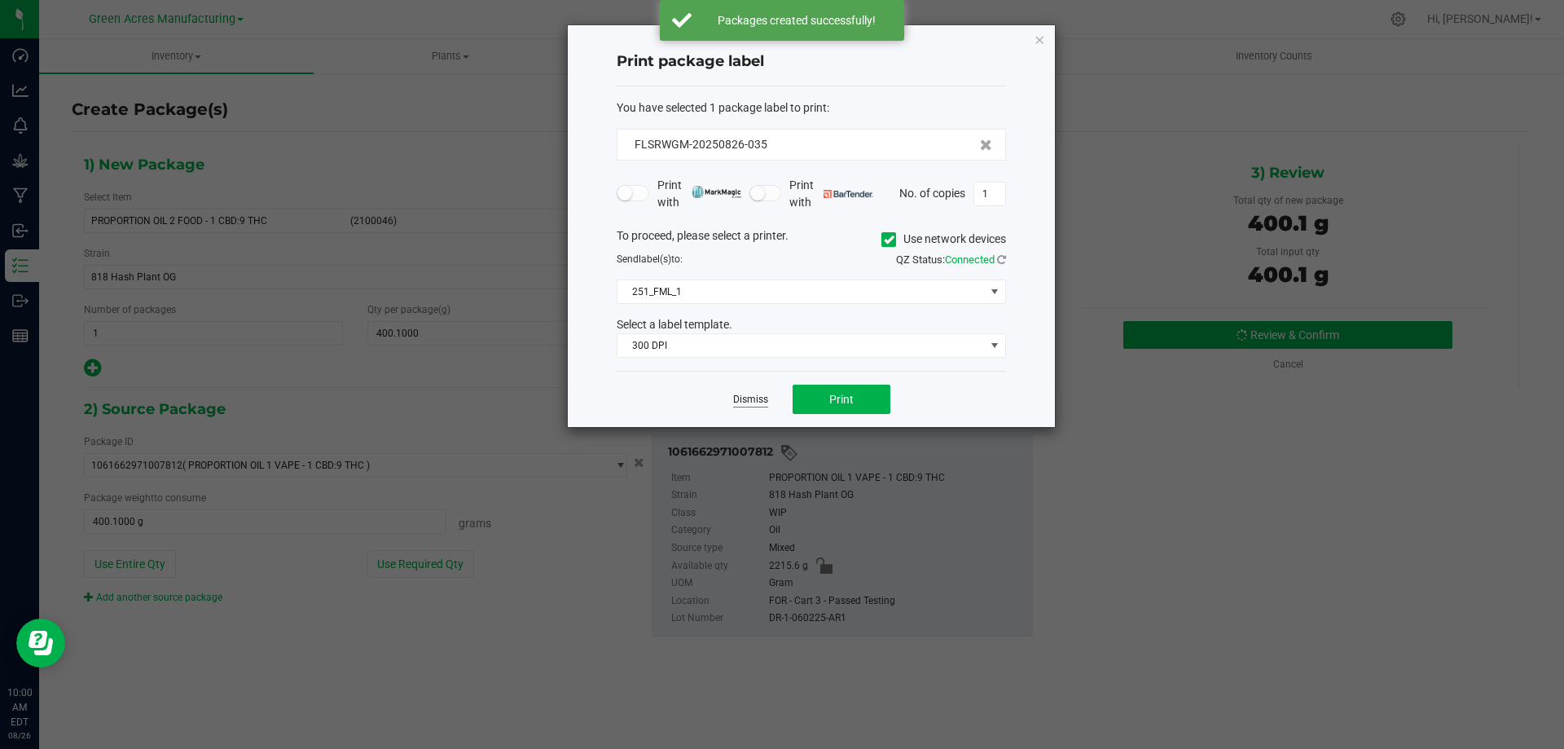
click at [747, 403] on link "Dismiss" at bounding box center [750, 400] width 35 height 14
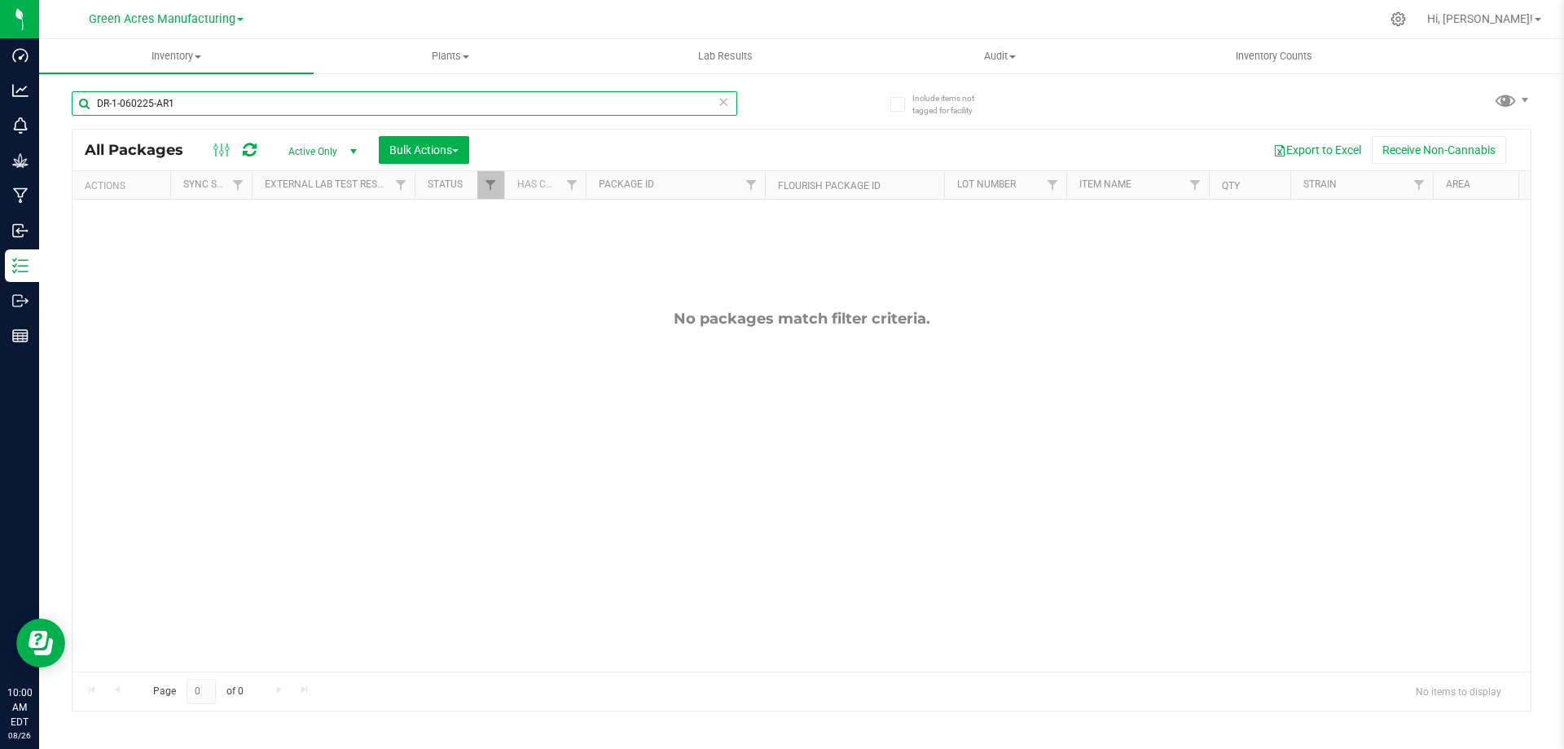
click at [134, 99] on input "DR-1-060225-AR1" at bounding box center [405, 103] width 666 height 24
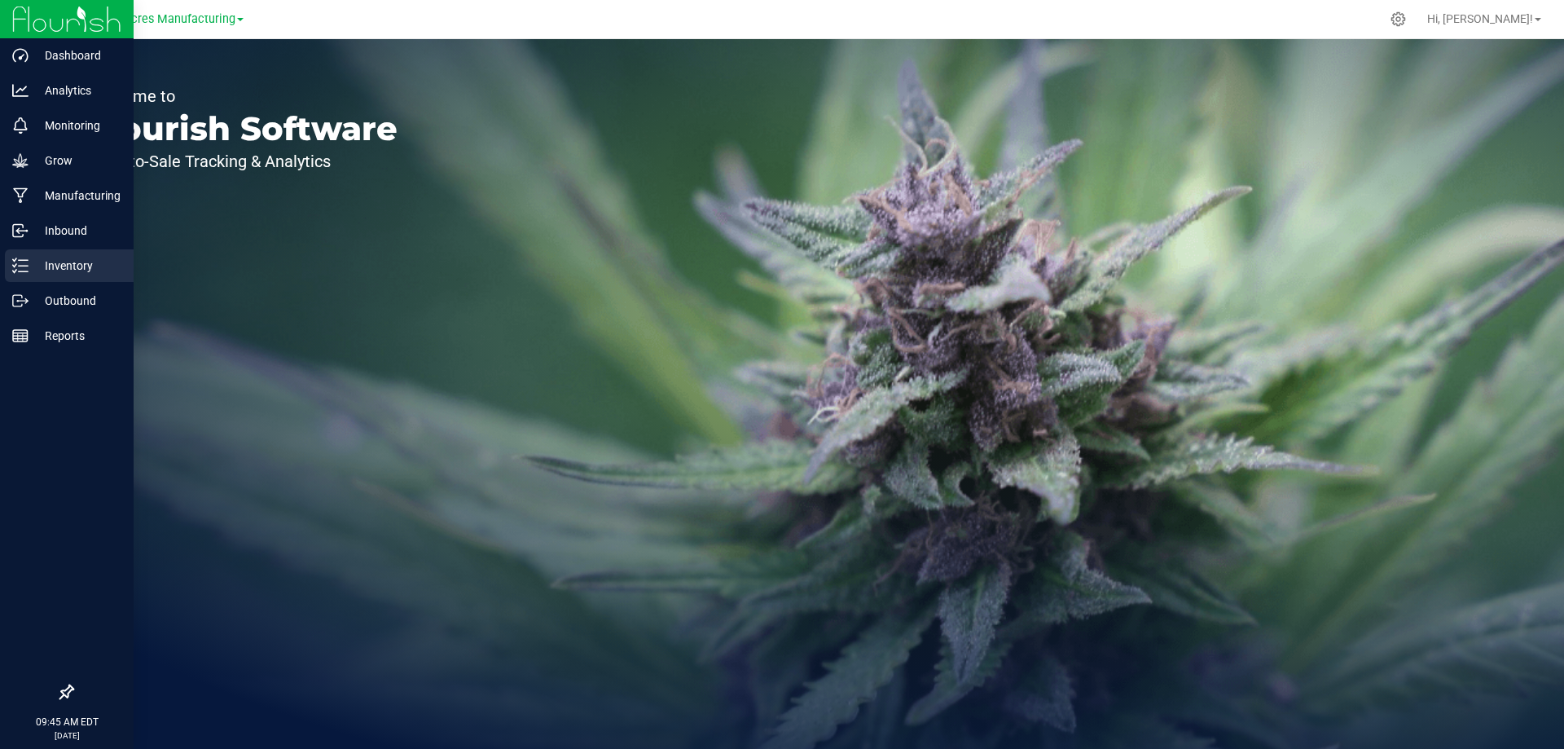
click at [26, 263] on icon at bounding box center [20, 265] width 16 height 16
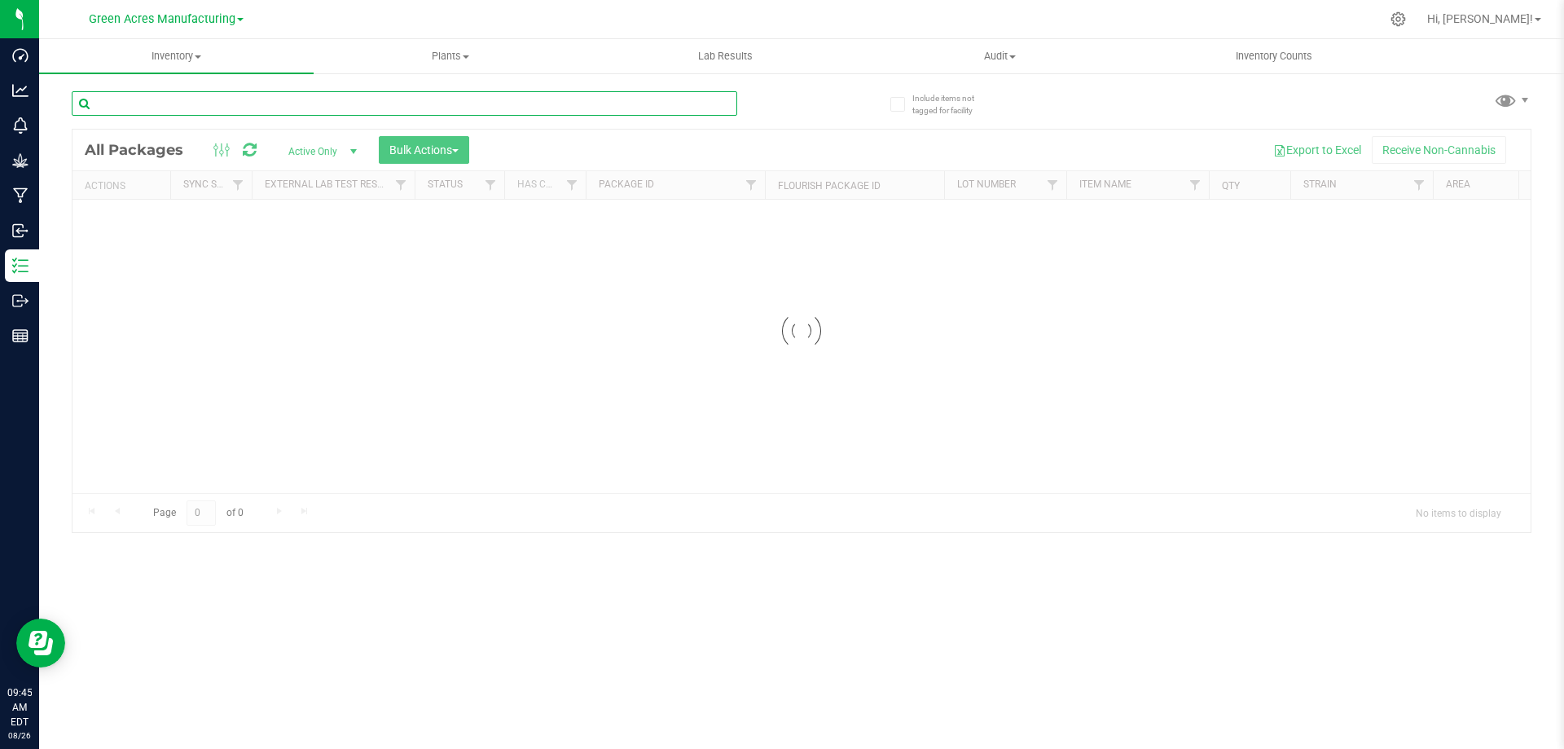
paste input "AUG25DRM01-SG-1-2"
type input "AUG25DRM01-SG-1-2"
click at [993, 19] on div at bounding box center [836, 19] width 1088 height 32
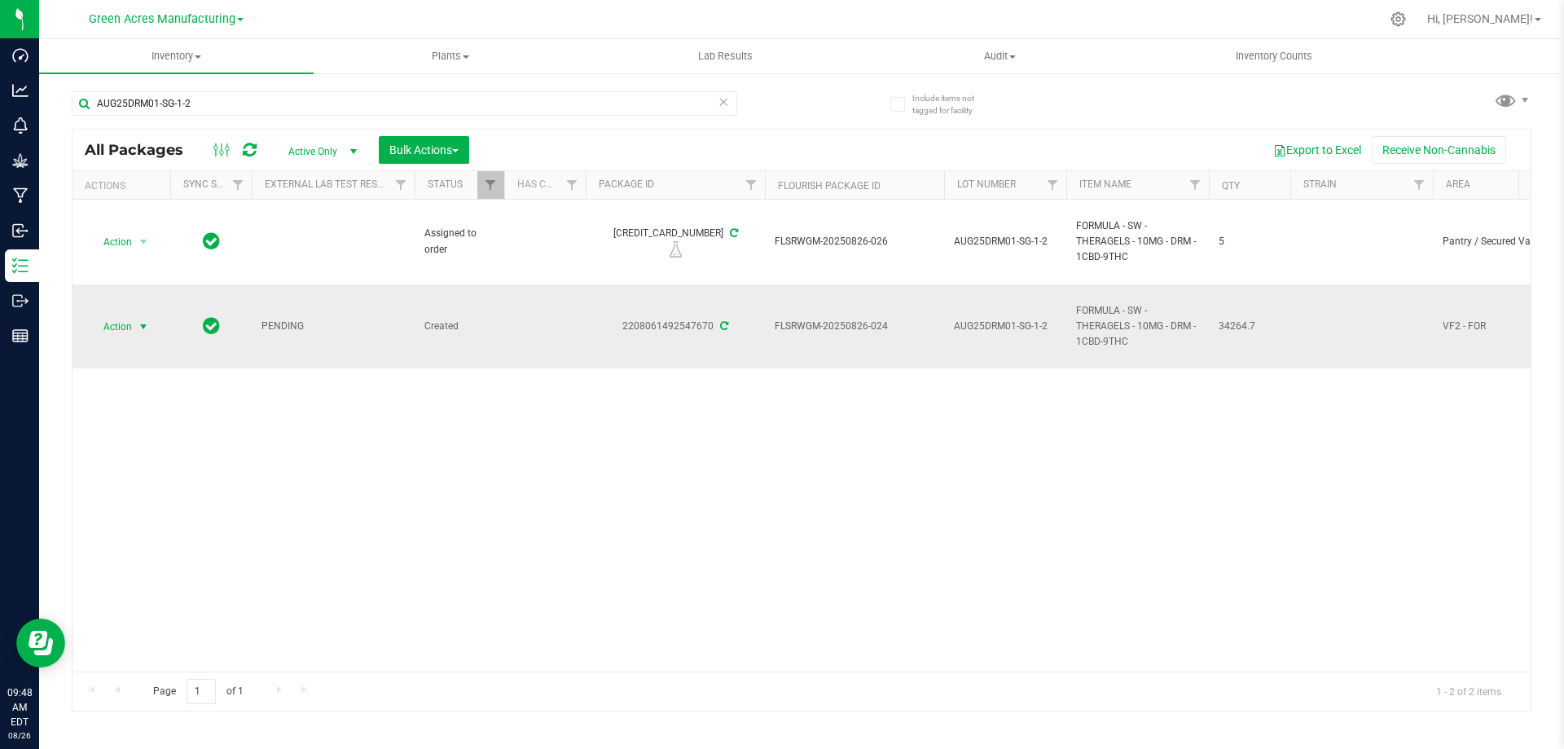
click at [137, 323] on span "select" at bounding box center [143, 326] width 13 height 13
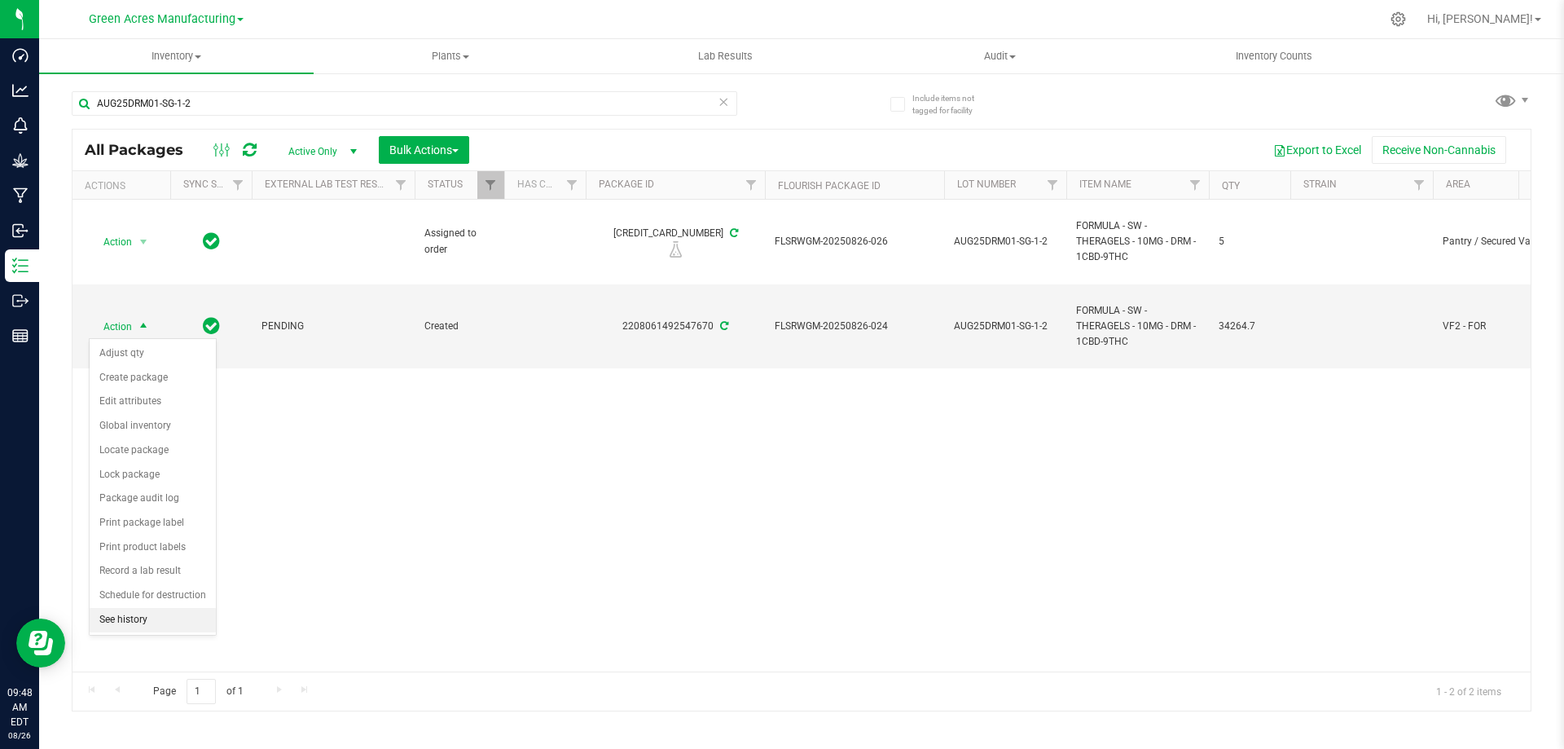
click at [133, 614] on li "See history" at bounding box center [153, 620] width 126 height 24
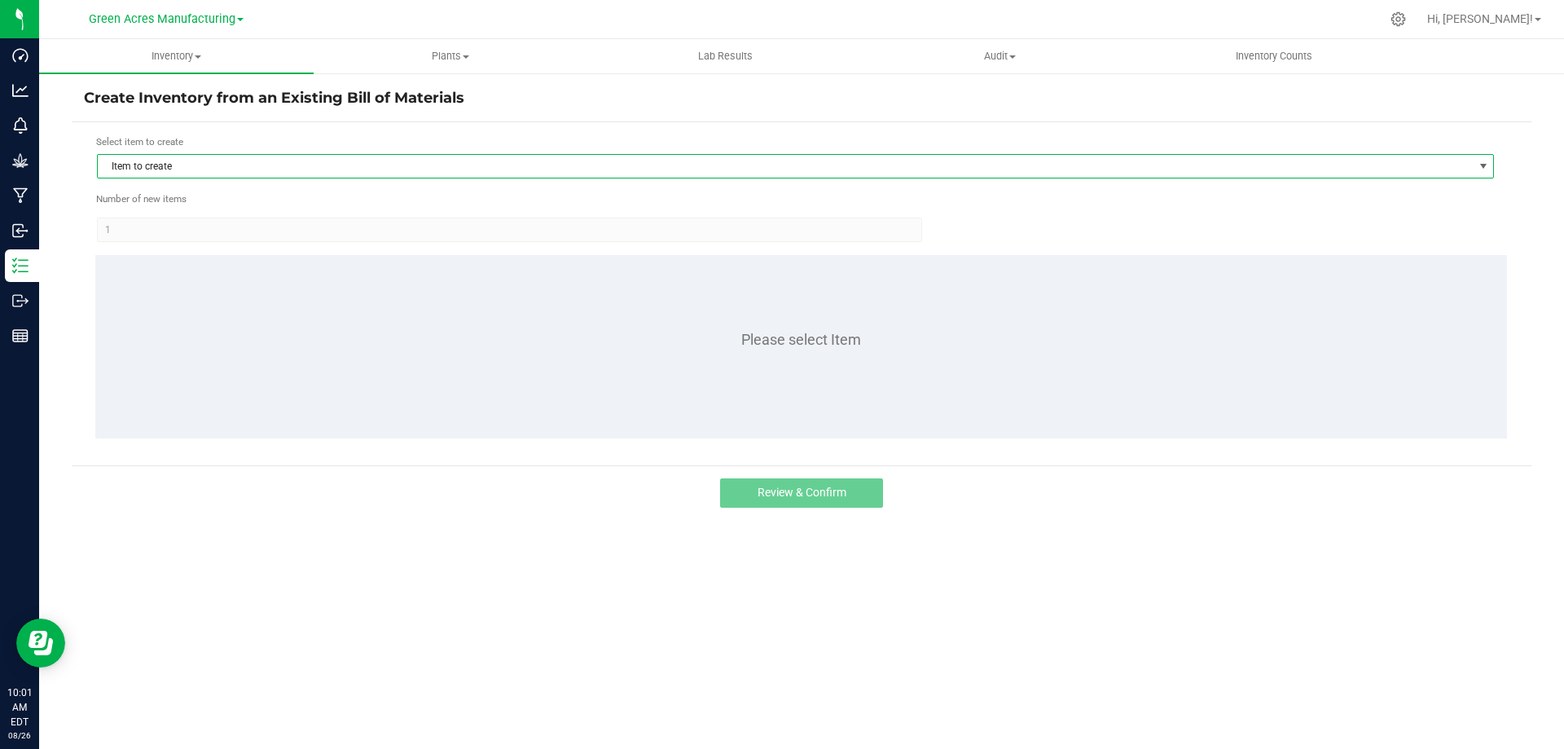
click at [217, 169] on span "Item to create" at bounding box center [785, 166] width 1375 height 23
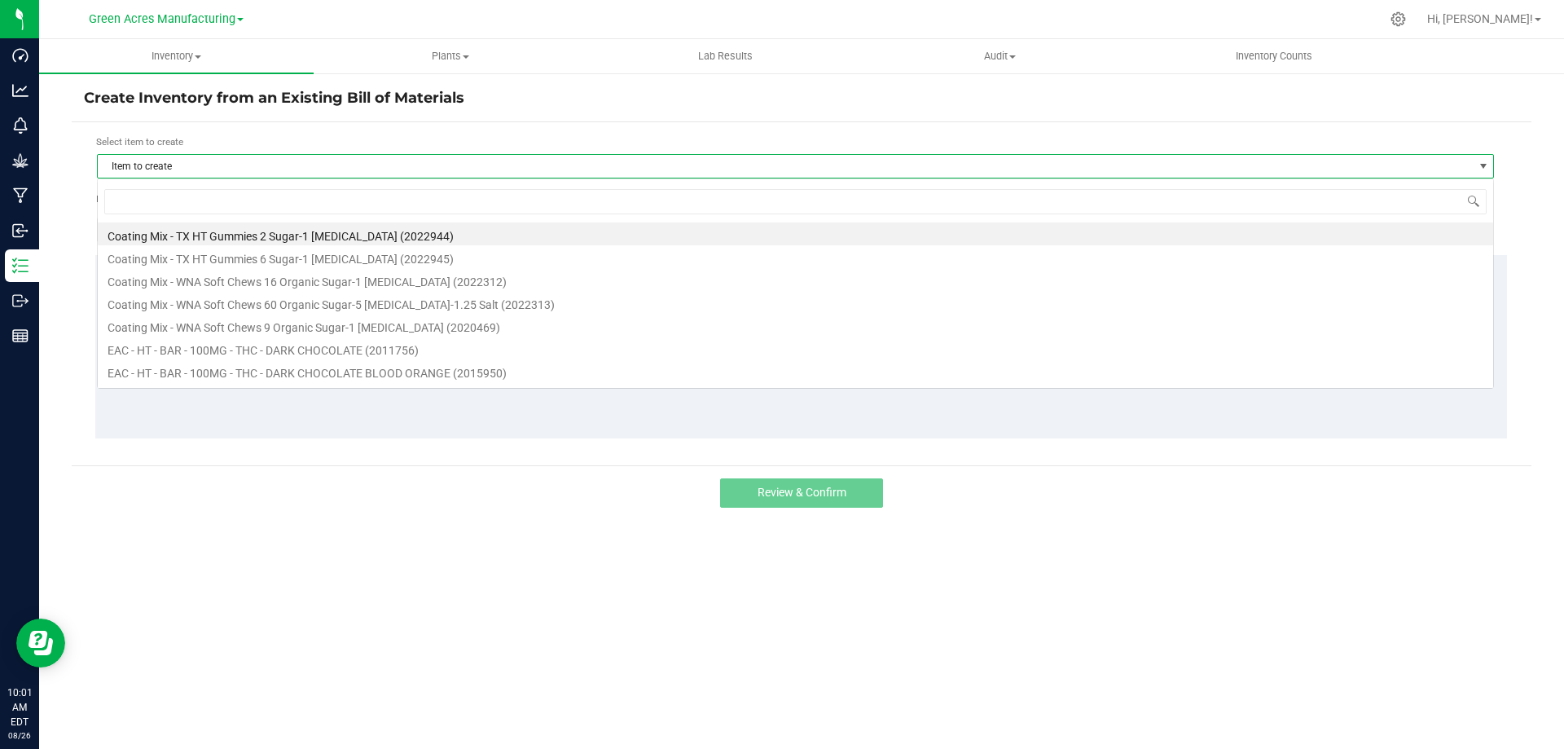
scroll to position [24, 1397]
type input "DRM"
click at [339, 274] on li "FORMULA - SW - THERAGELS - 10MG - DRM - 1CBD-9THC (2001128)" at bounding box center [795, 279] width 1395 height 23
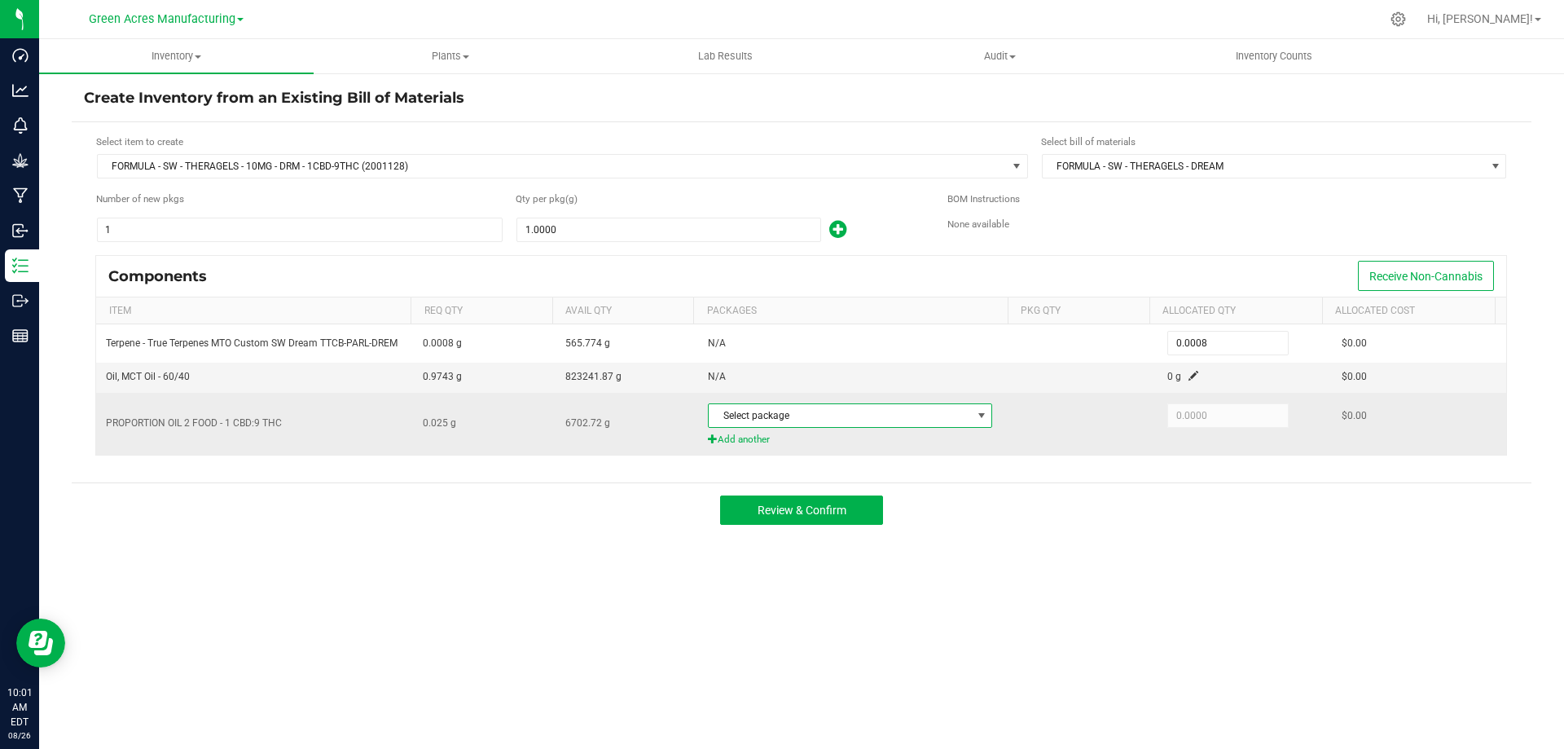
click at [816, 420] on span "Select package" at bounding box center [840, 415] width 262 height 23
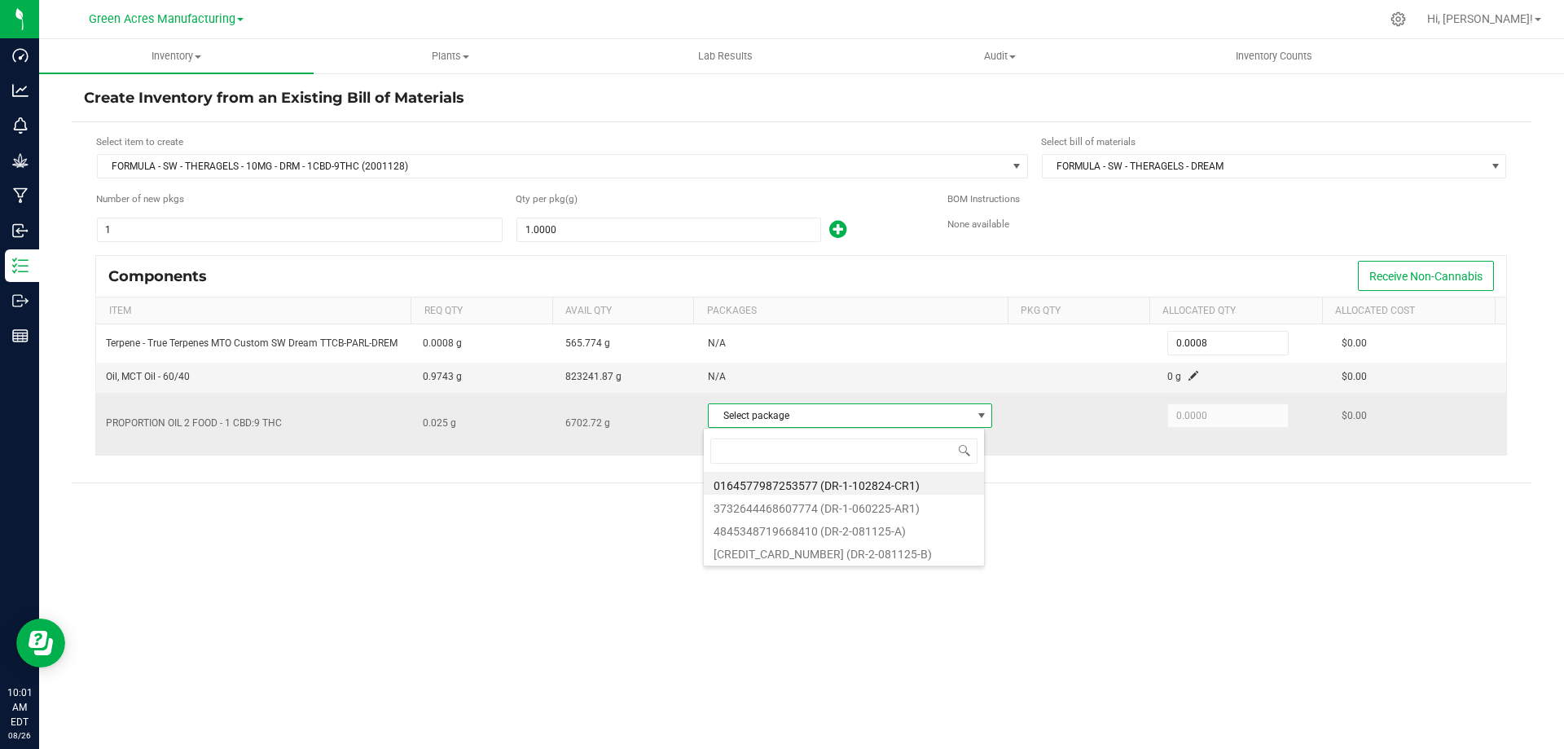
scroll to position [24, 281]
click at [816, 416] on span "Select package" at bounding box center [840, 415] width 262 height 23
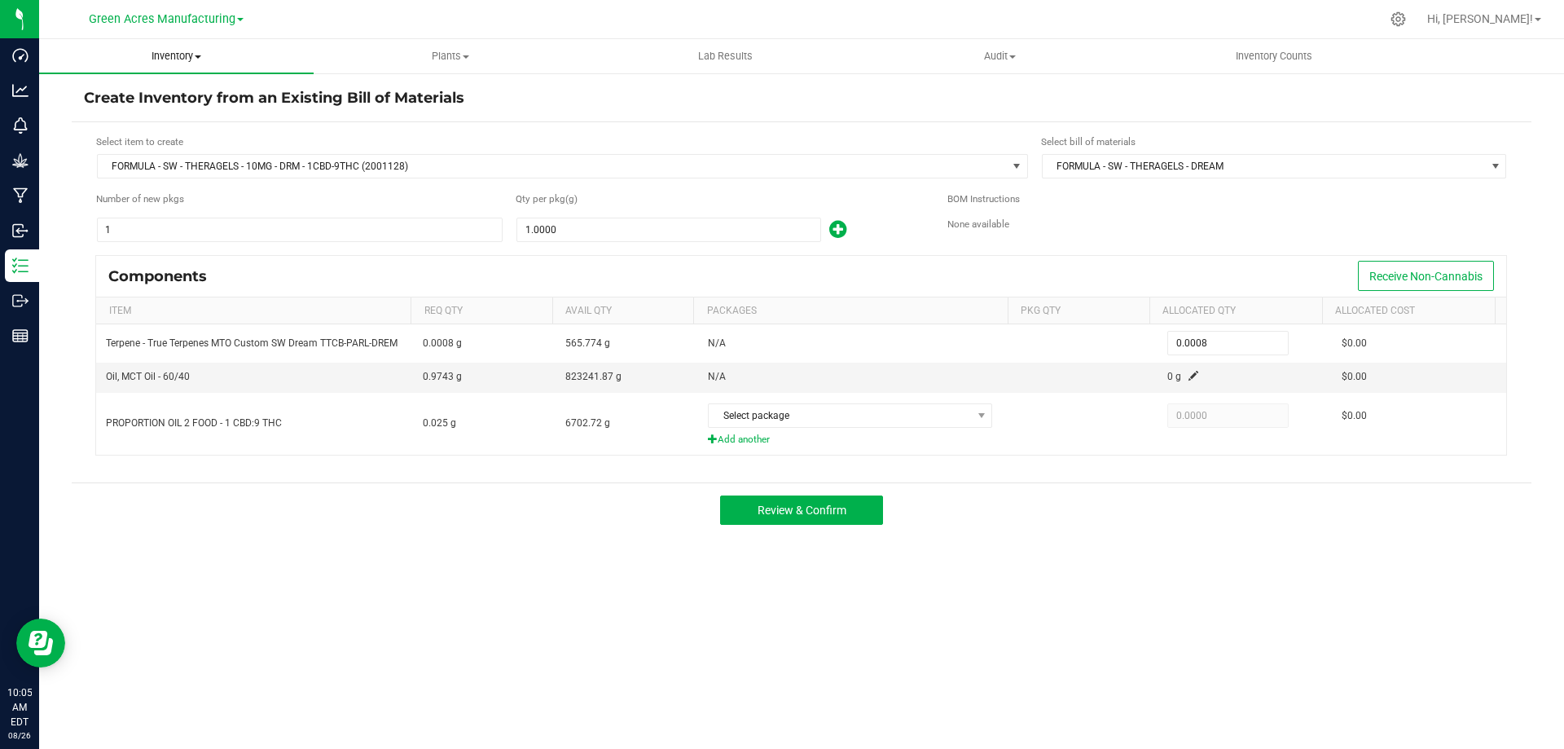
click at [183, 59] on span "Inventory" at bounding box center [176, 56] width 275 height 15
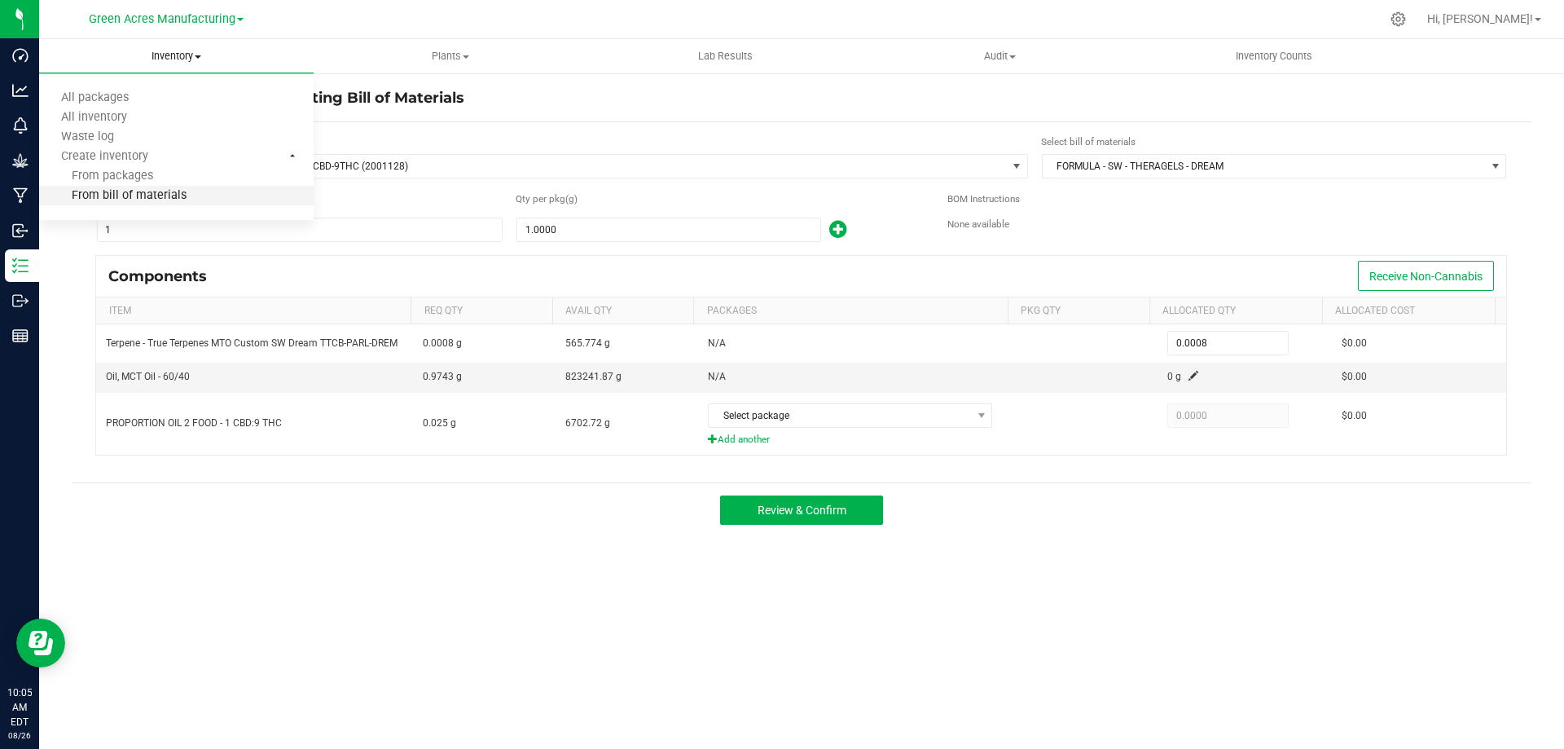
click at [213, 190] on li "From bill of materials" at bounding box center [176, 197] width 275 height 20
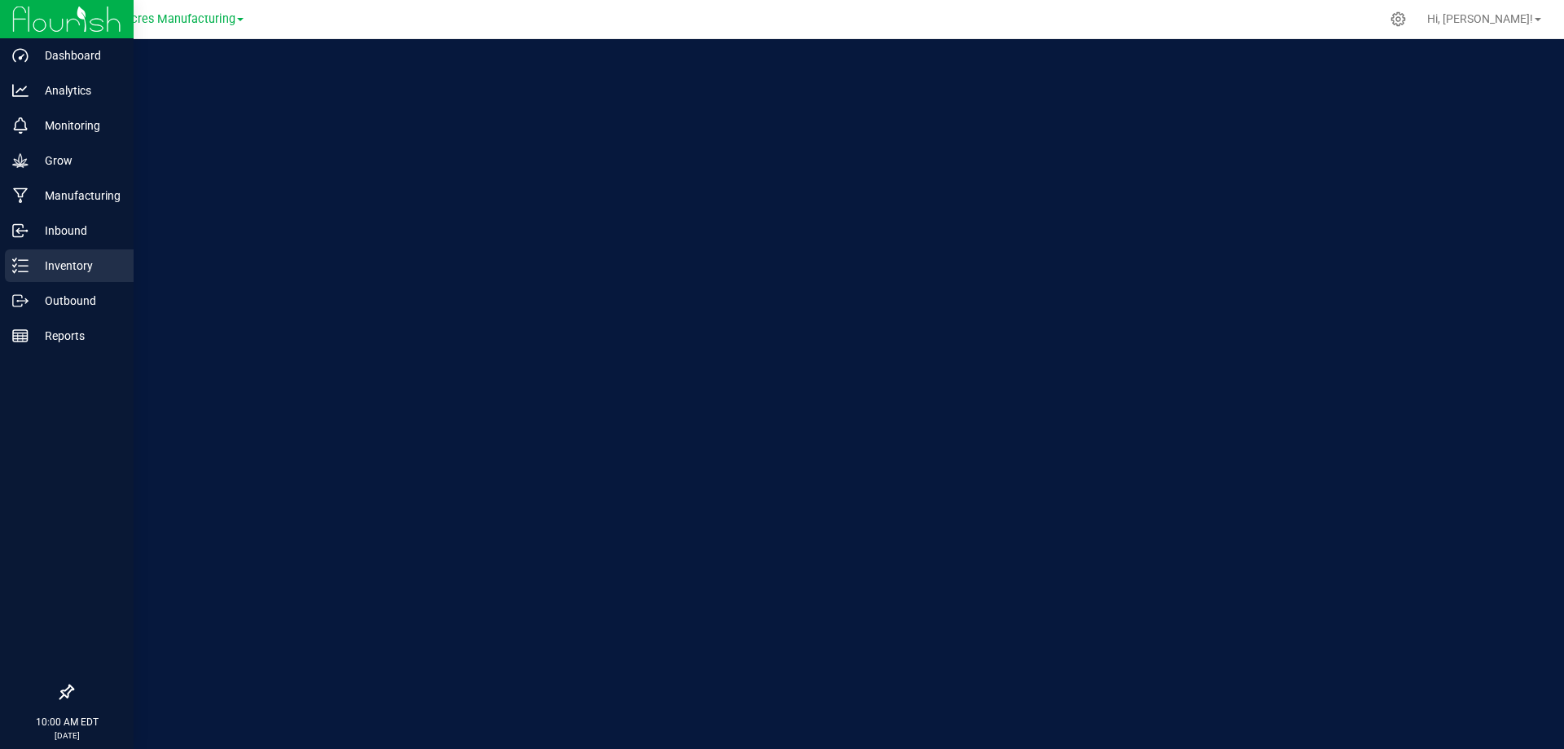
click at [31, 265] on p "Inventory" at bounding box center [78, 266] width 98 height 20
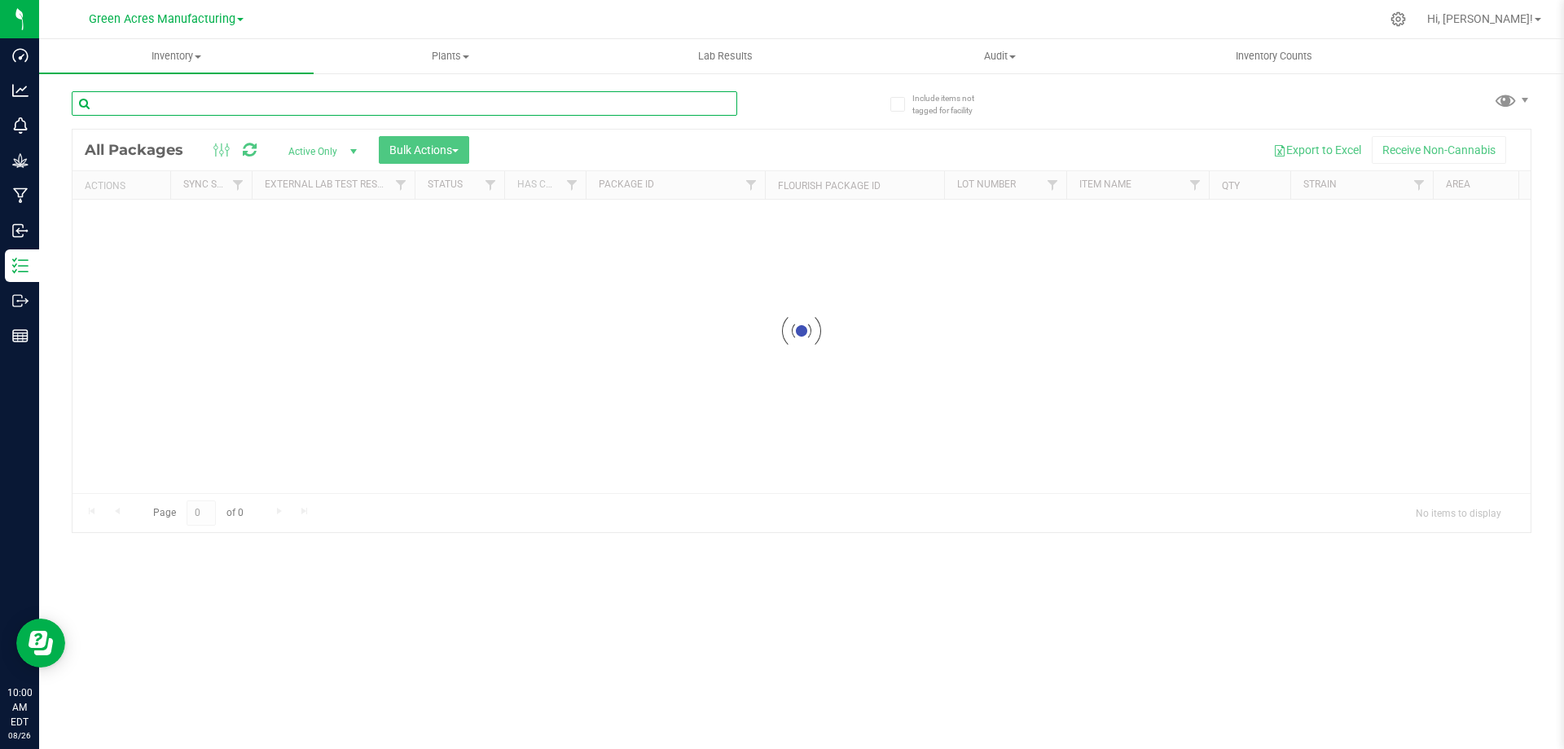
paste input "DR-1-060225-AR1"
type input "DR-1-060225-AR1"
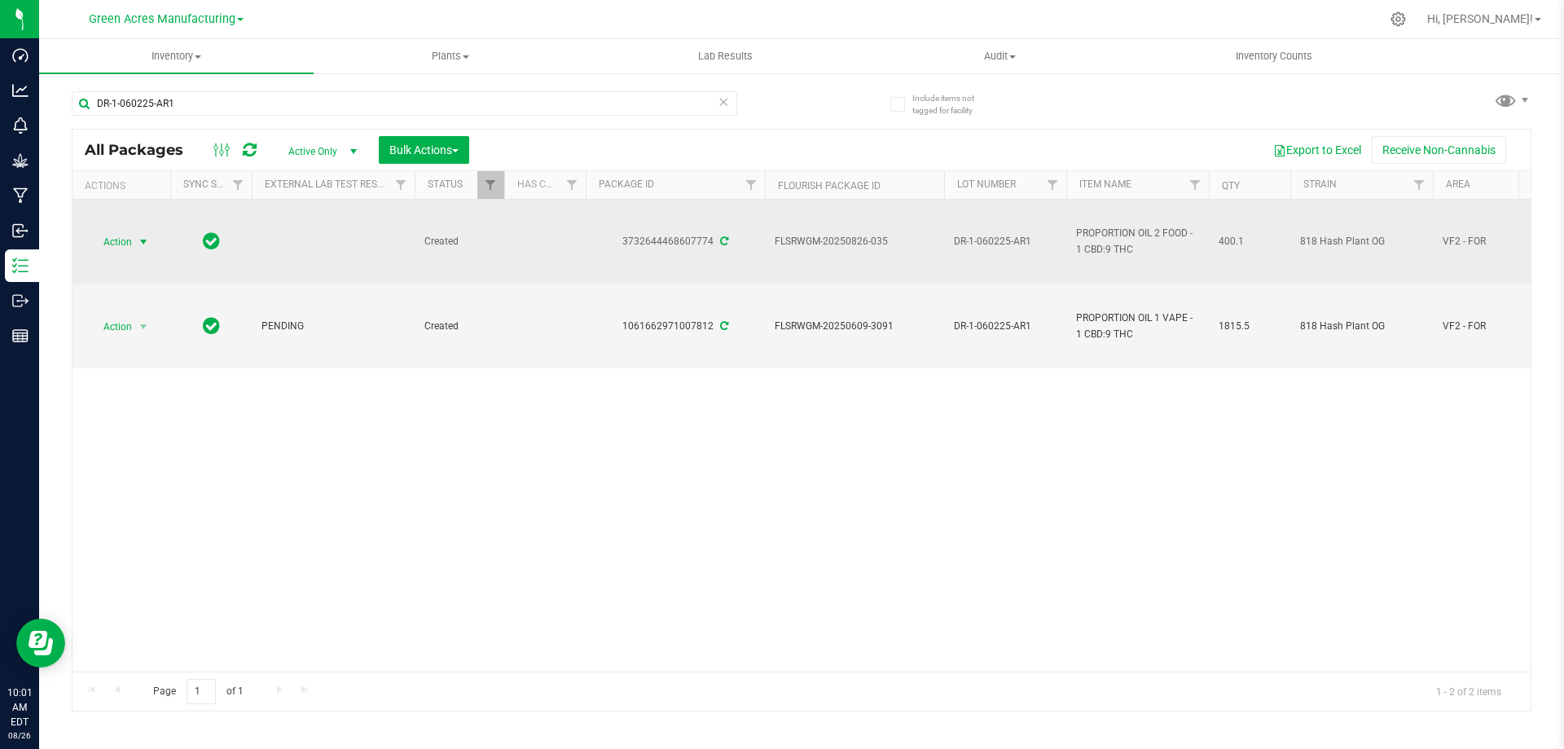
click at [139, 241] on span "select" at bounding box center [143, 241] width 13 height 13
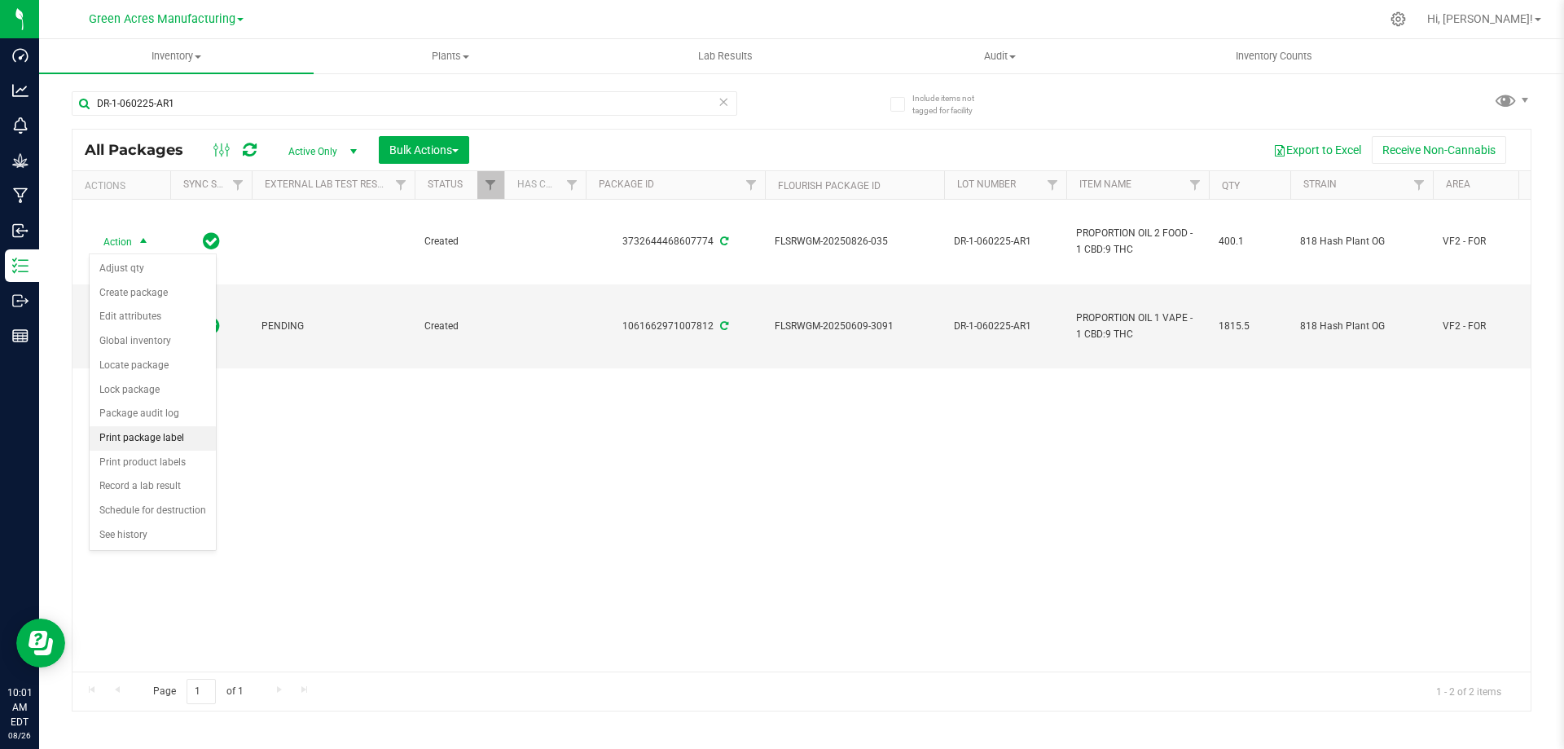
click at [150, 437] on li "Print package label" at bounding box center [153, 438] width 126 height 24
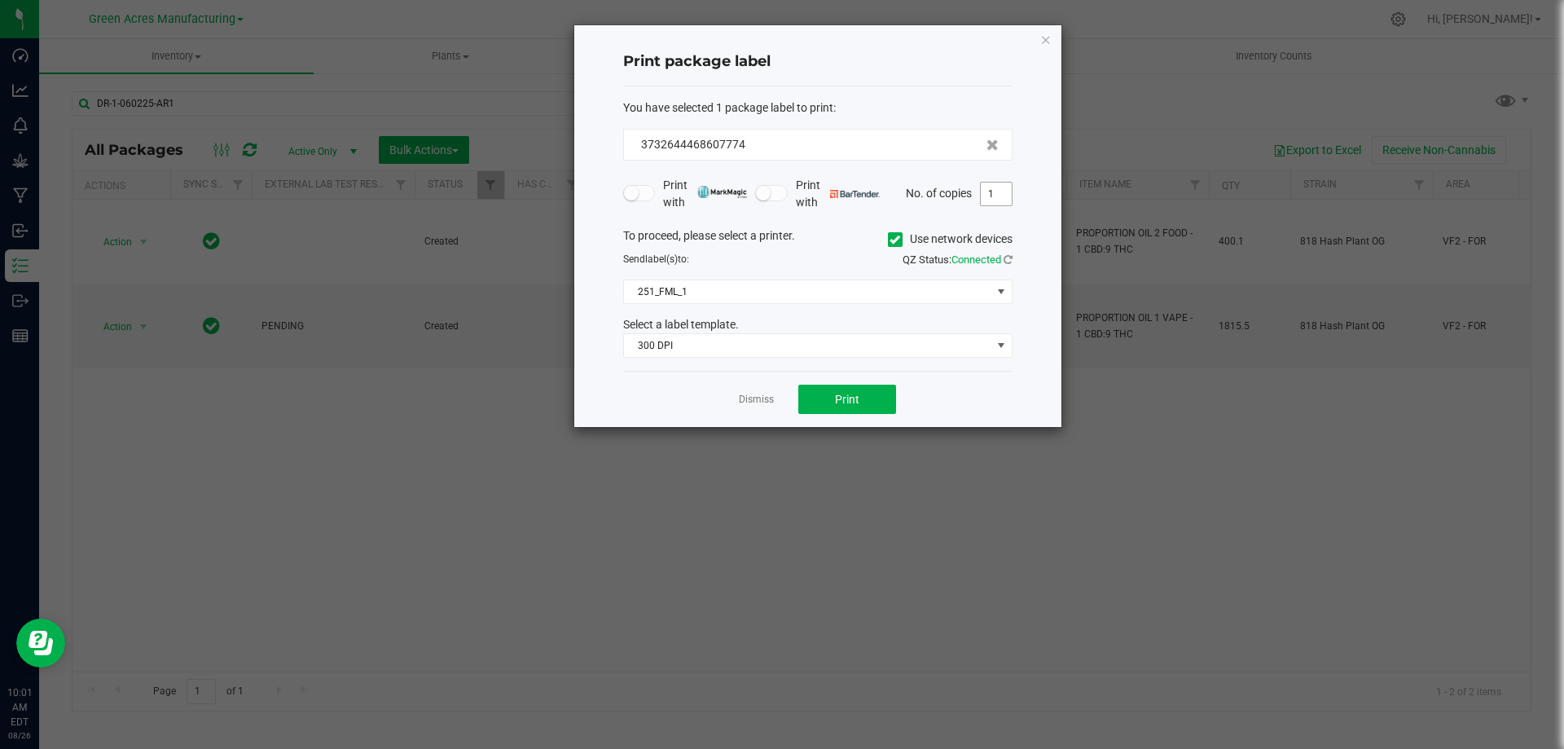
click at [985, 190] on input "1" at bounding box center [996, 193] width 31 height 23
type input "2"
click at [850, 384] on div "Dismiss Print" at bounding box center [817, 399] width 389 height 56
click at [848, 398] on span "Print" at bounding box center [847, 399] width 24 height 13
click at [756, 398] on link "Dismiss" at bounding box center [756, 400] width 35 height 14
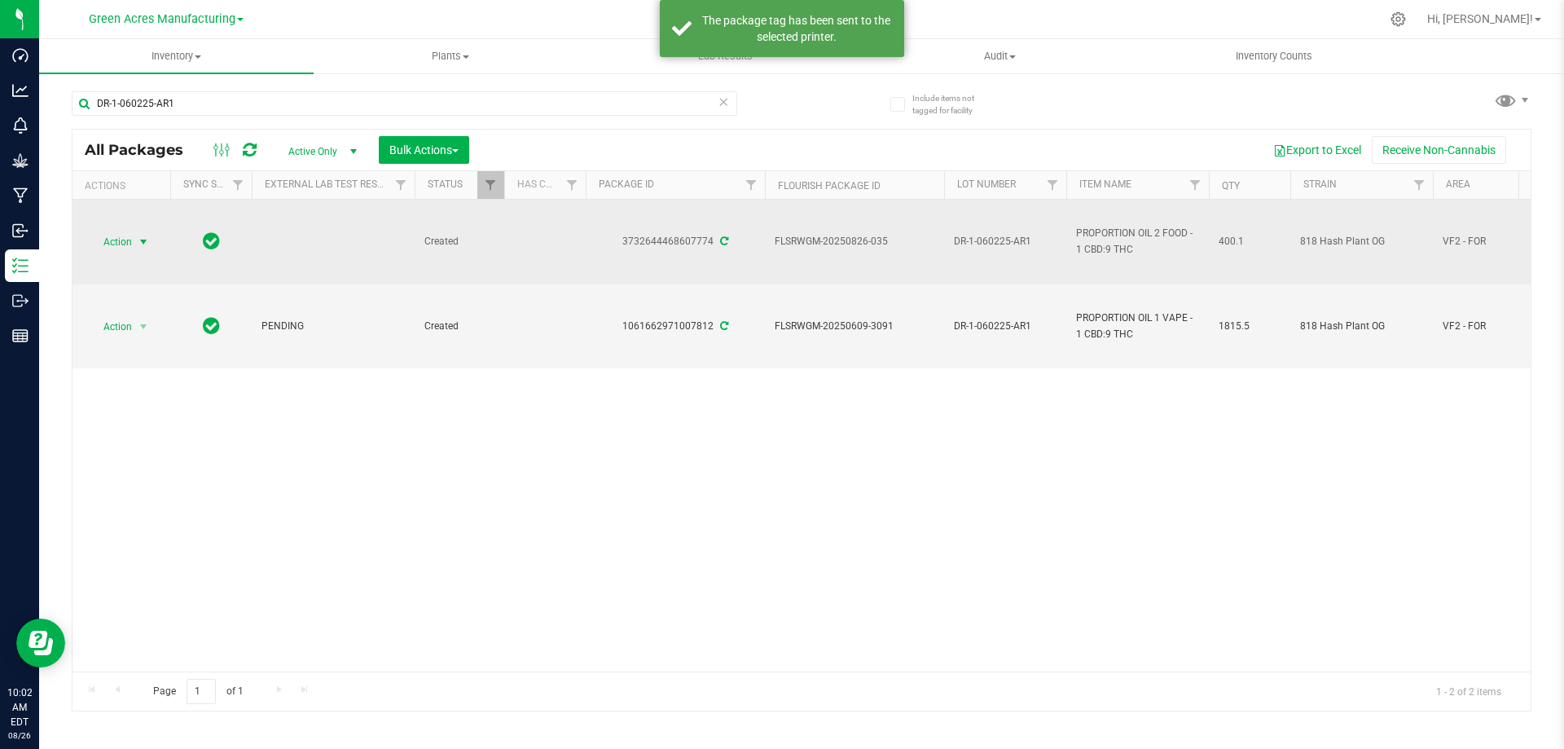
click at [1234, 239] on span "400.1" at bounding box center [1250, 241] width 62 height 15
copy tr "400.1"
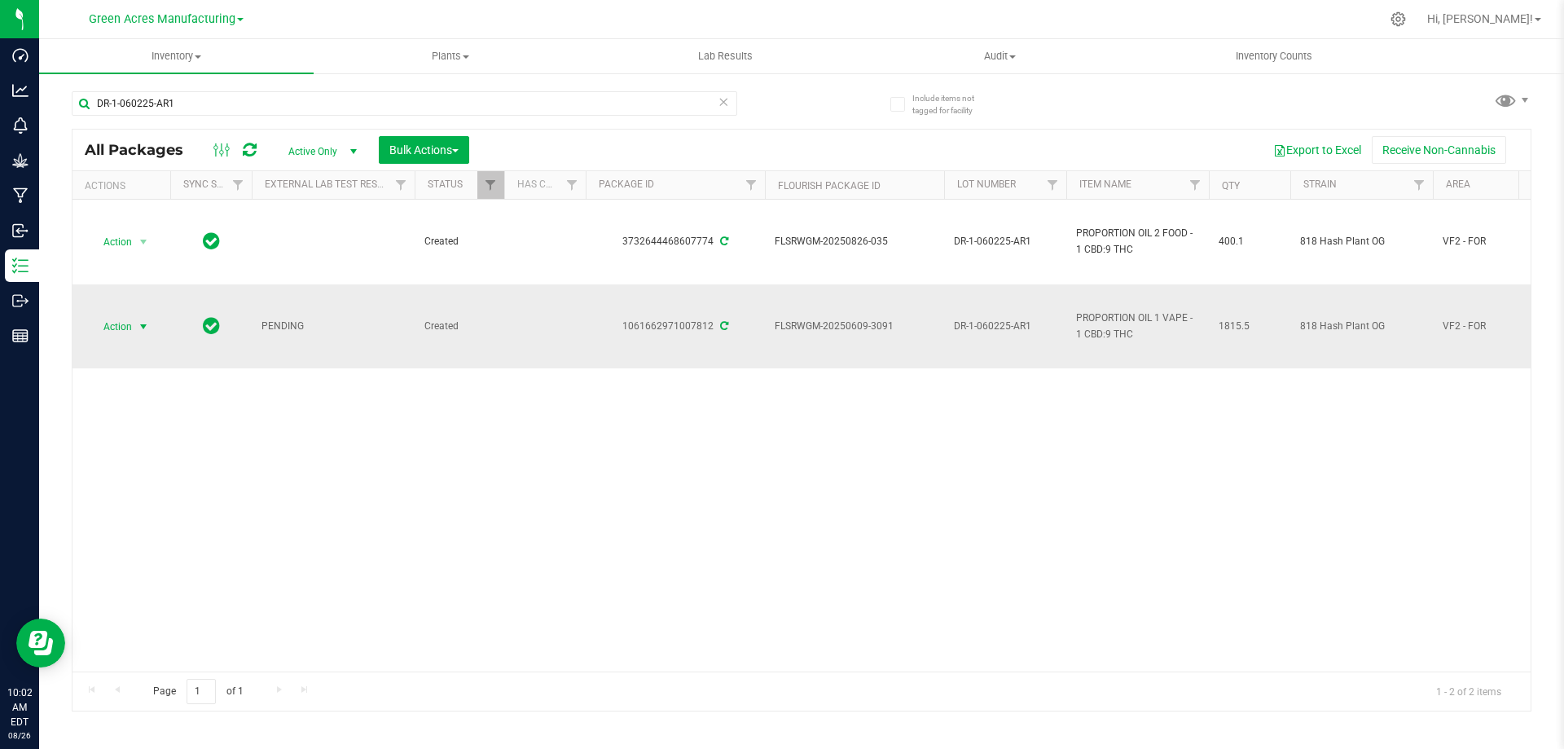
click at [132, 322] on span "Action" at bounding box center [111, 326] width 44 height 23
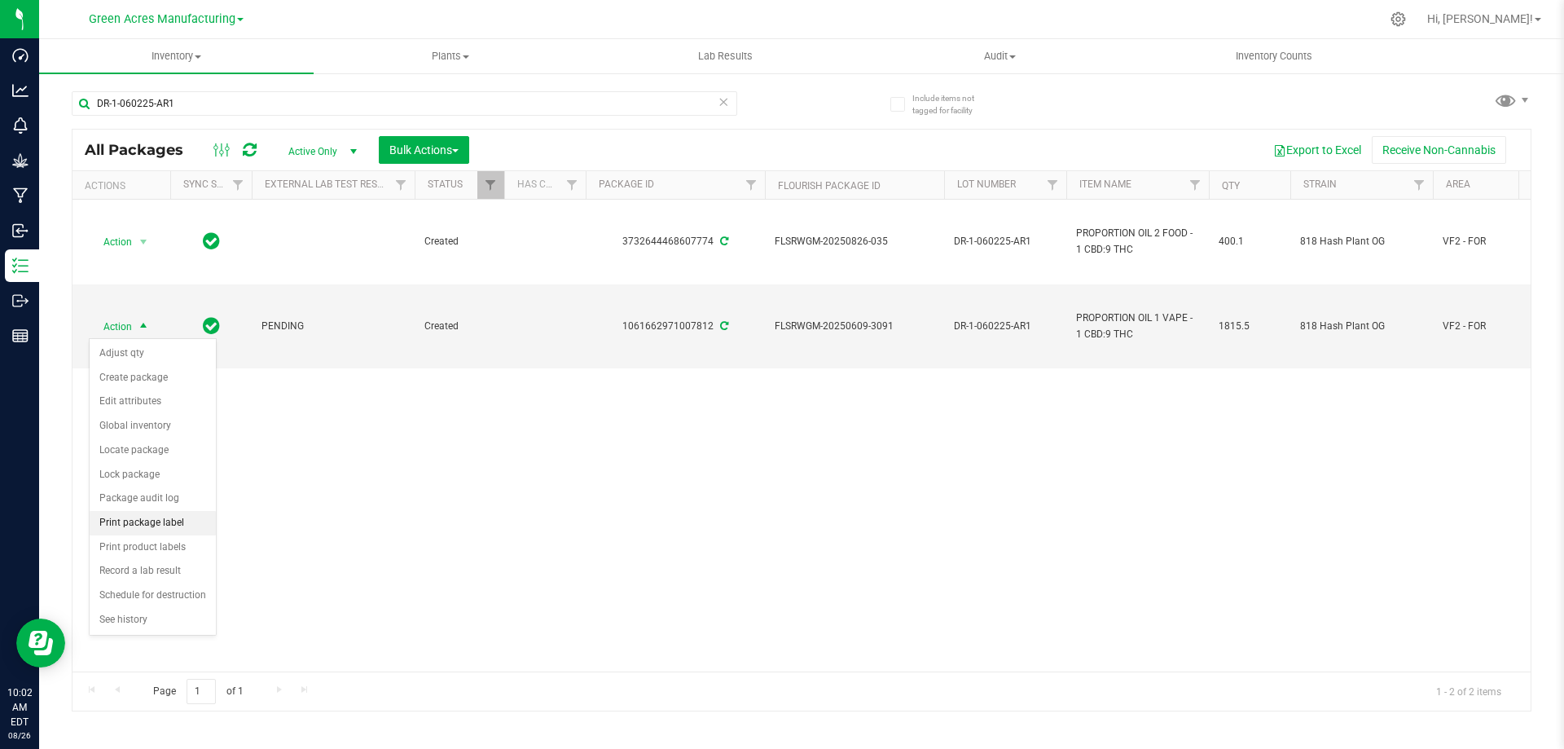
click at [156, 521] on li "Print package label" at bounding box center [153, 523] width 126 height 24
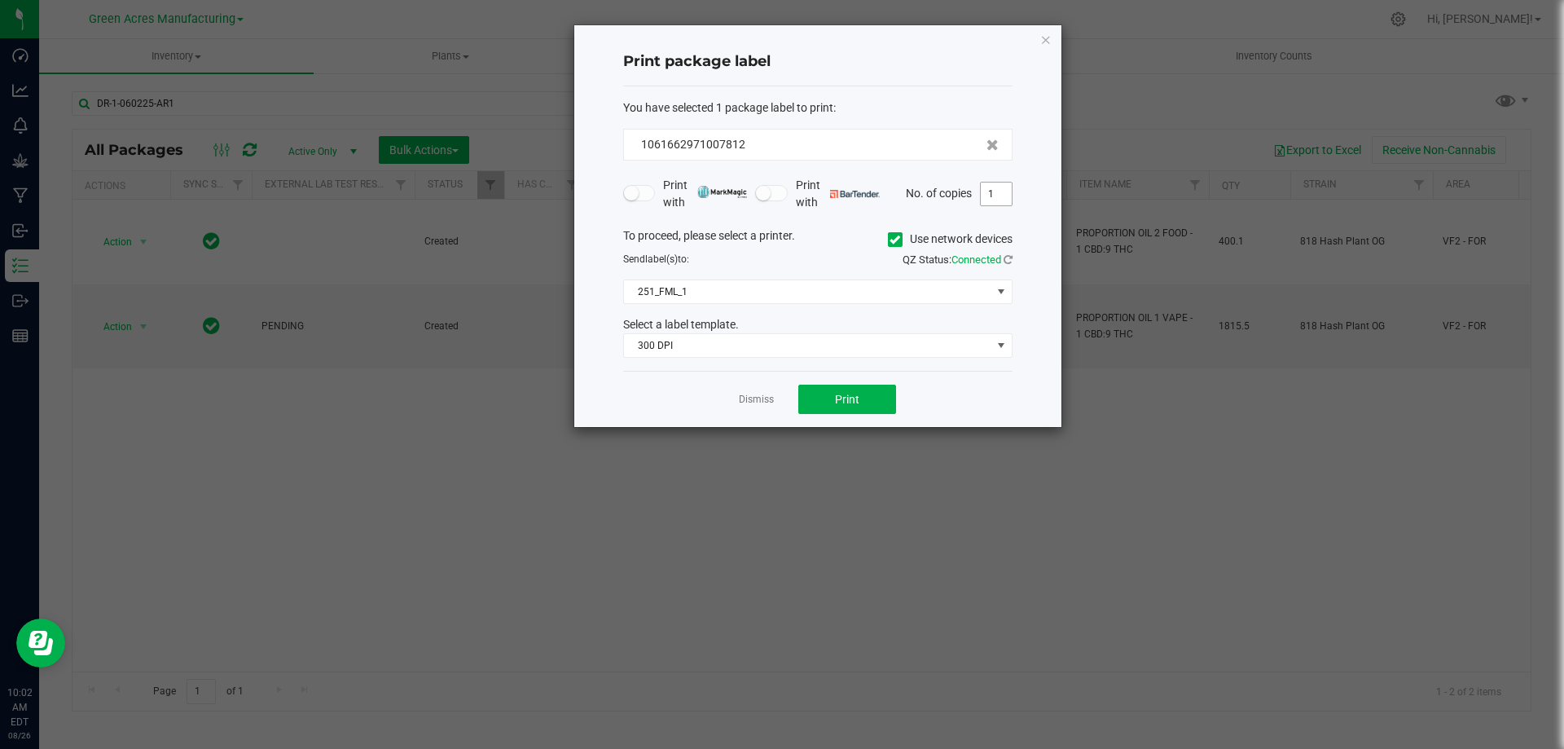
click at [993, 200] on input "1" at bounding box center [996, 193] width 31 height 23
type input "2"
click at [833, 398] on button "Print" at bounding box center [847, 399] width 98 height 29
click at [758, 403] on link "Dismiss" at bounding box center [756, 400] width 35 height 14
